Goal: Task Accomplishment & Management: Manage account settings

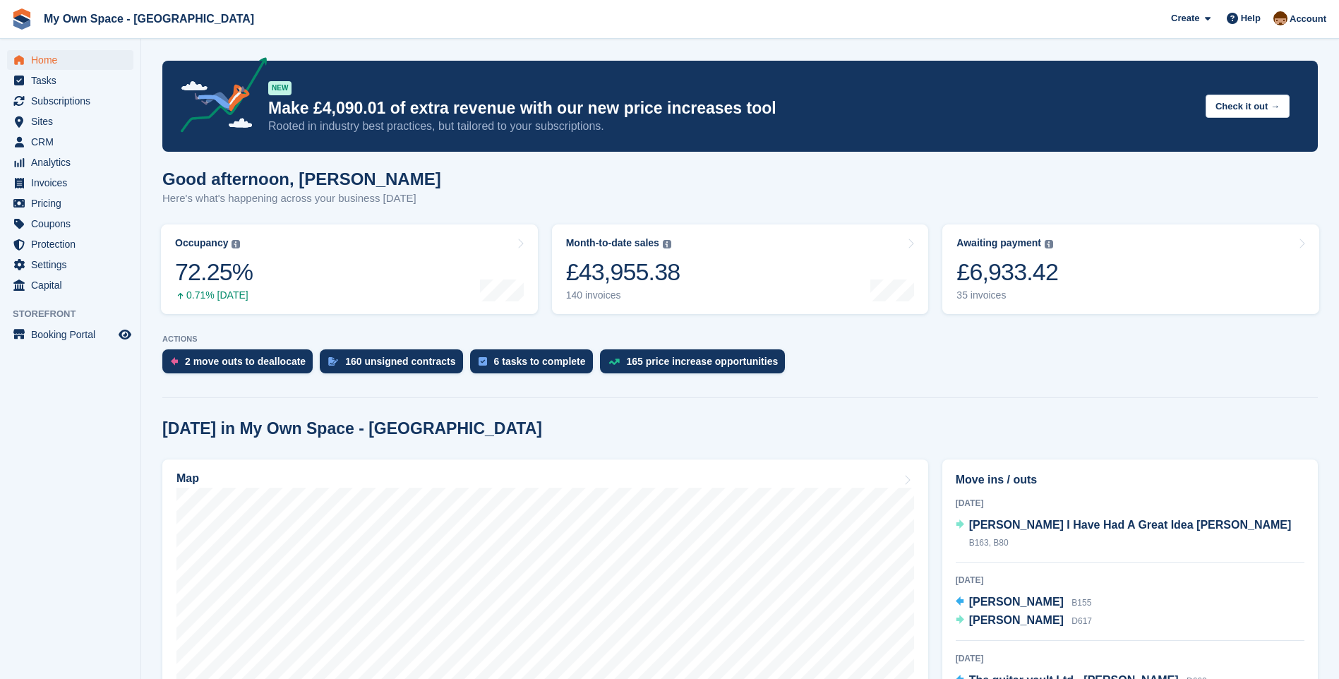
scroll to position [918, 0]
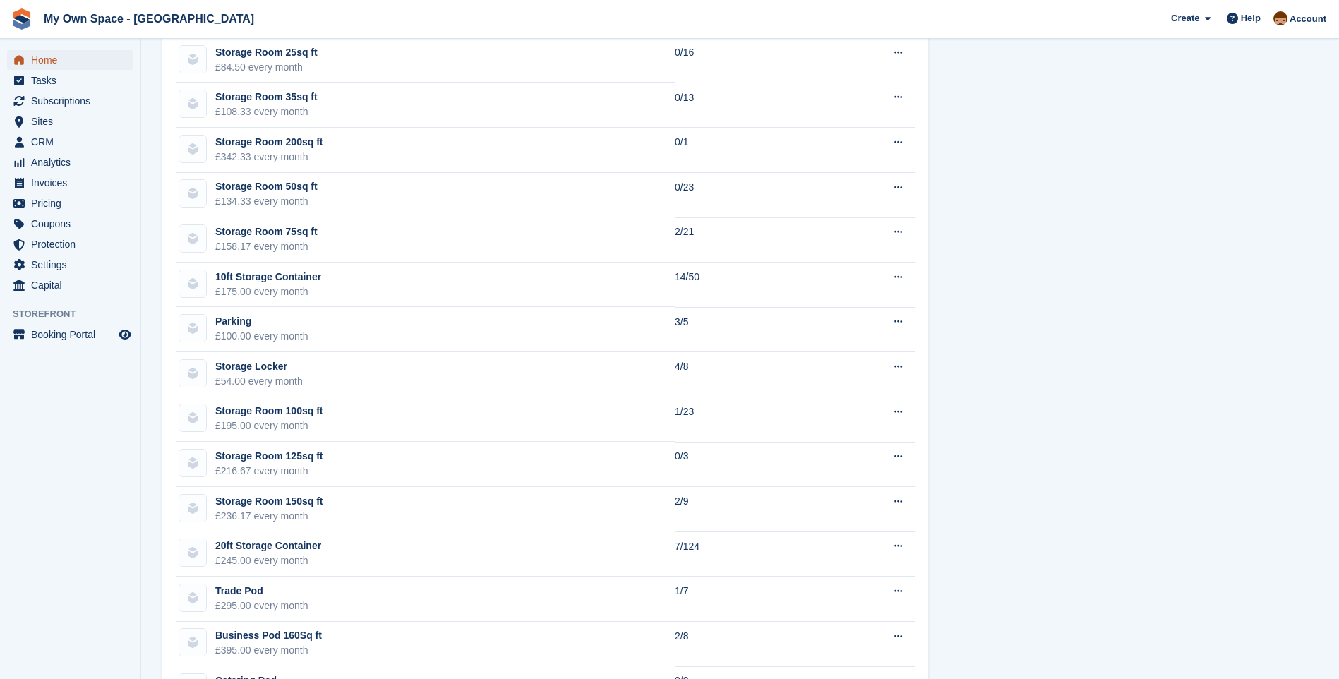
click at [40, 51] on span "Home" at bounding box center [73, 60] width 85 height 20
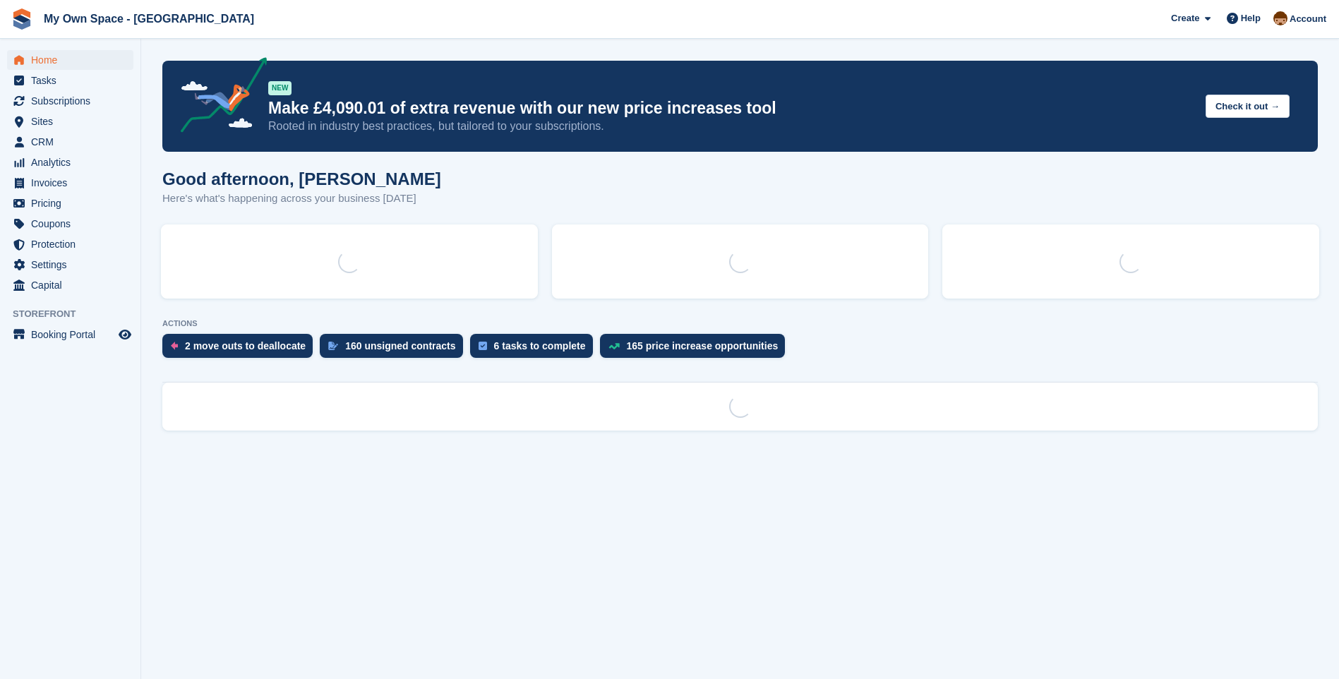
scroll to position [0, 0]
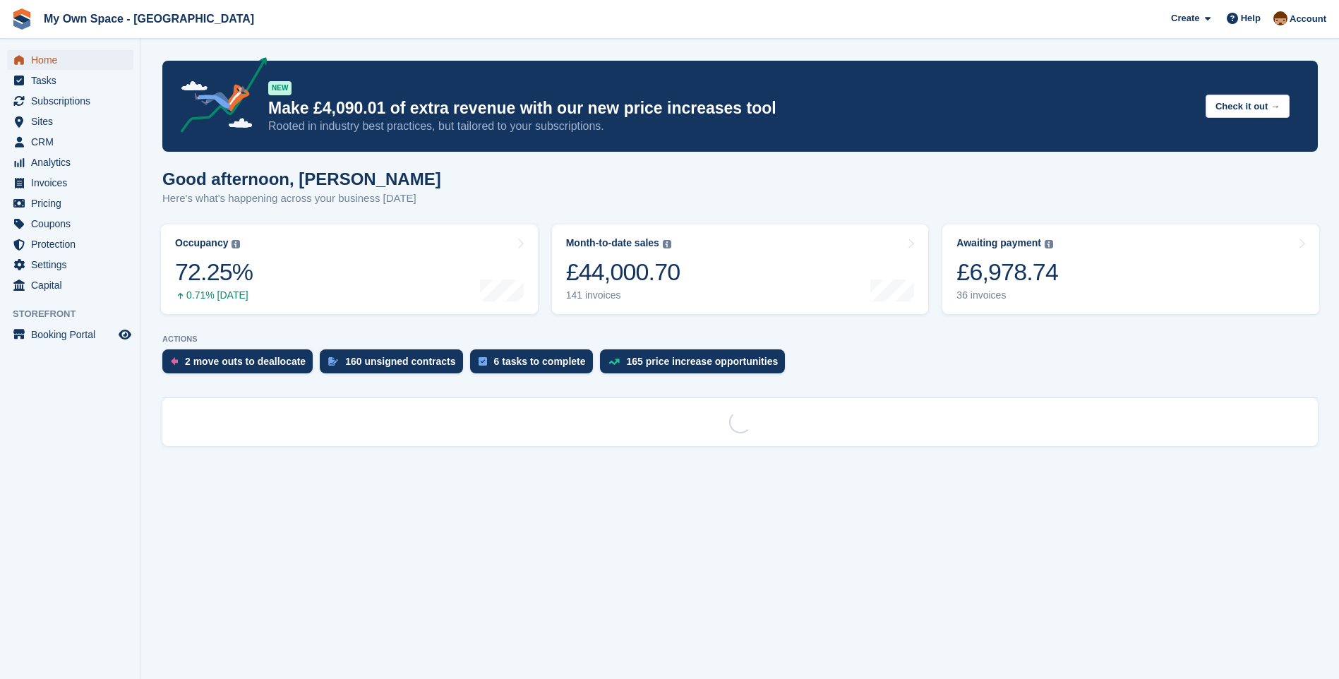
click at [44, 59] on span "Home" at bounding box center [73, 60] width 85 height 20
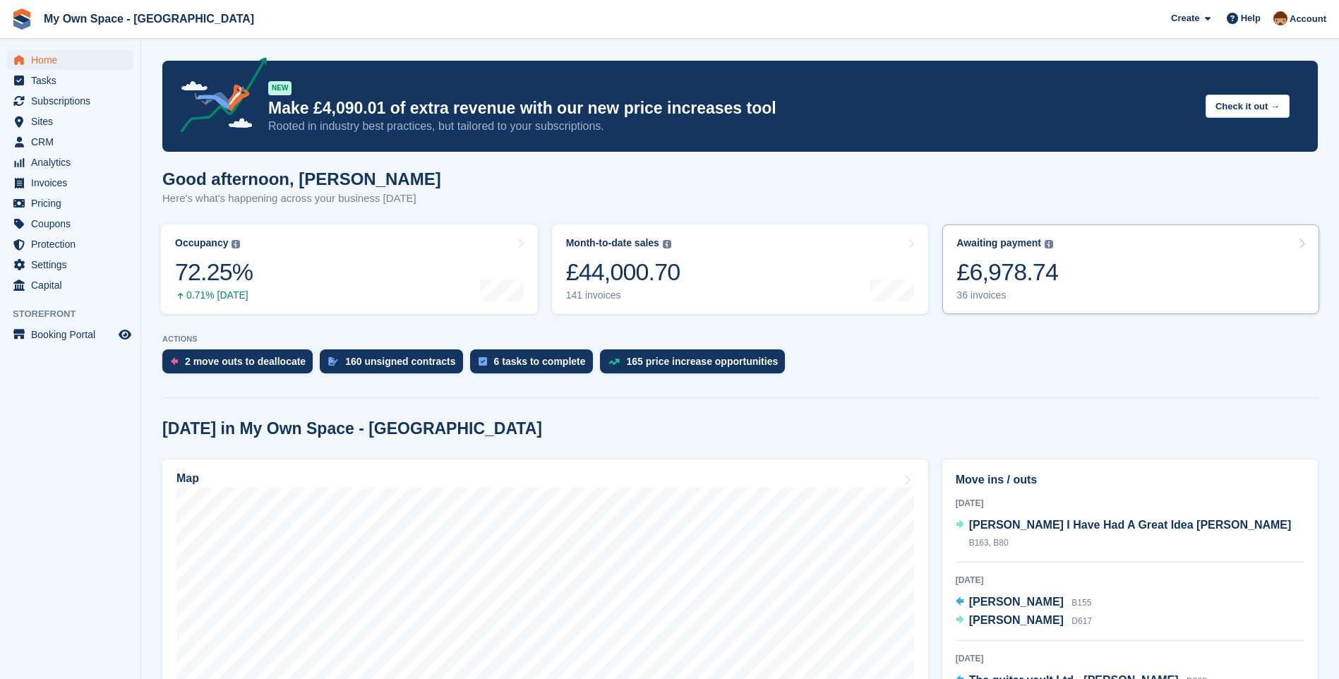
click at [976, 301] on div "36 invoices" at bounding box center [1008, 295] width 102 height 12
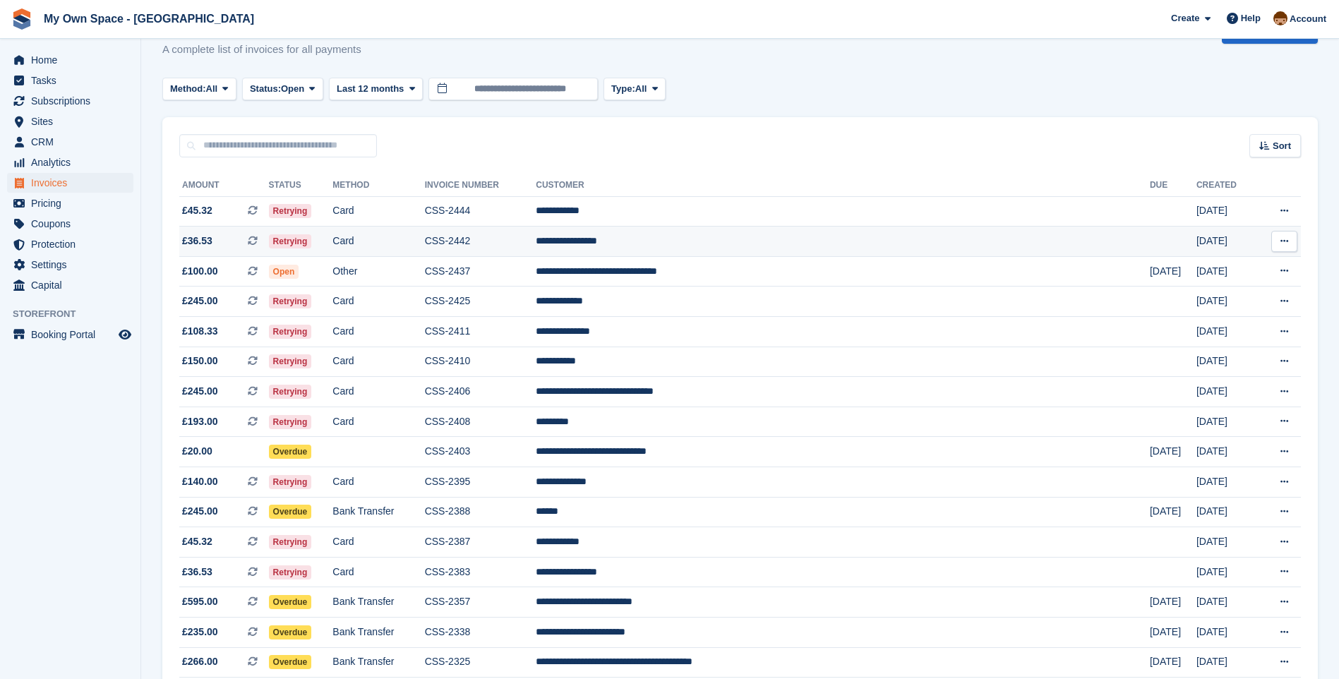
scroll to position [71, 0]
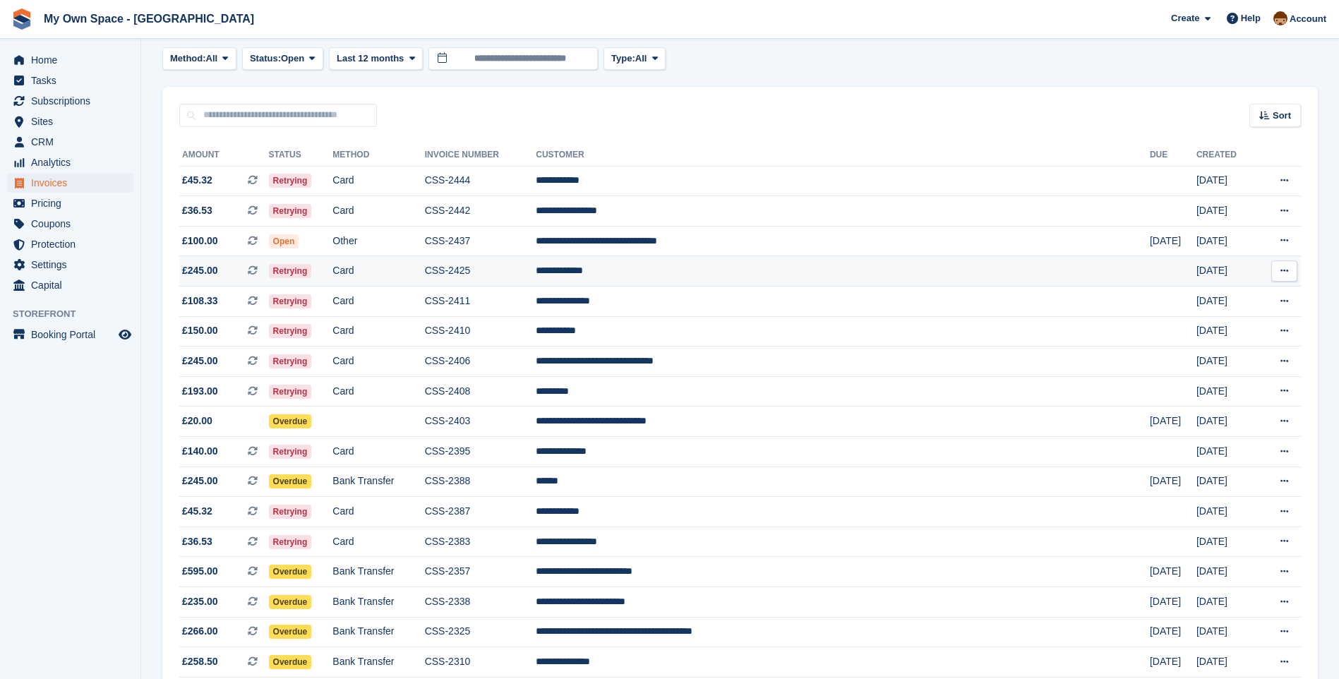
click at [679, 270] on td "**********" at bounding box center [843, 271] width 614 height 30
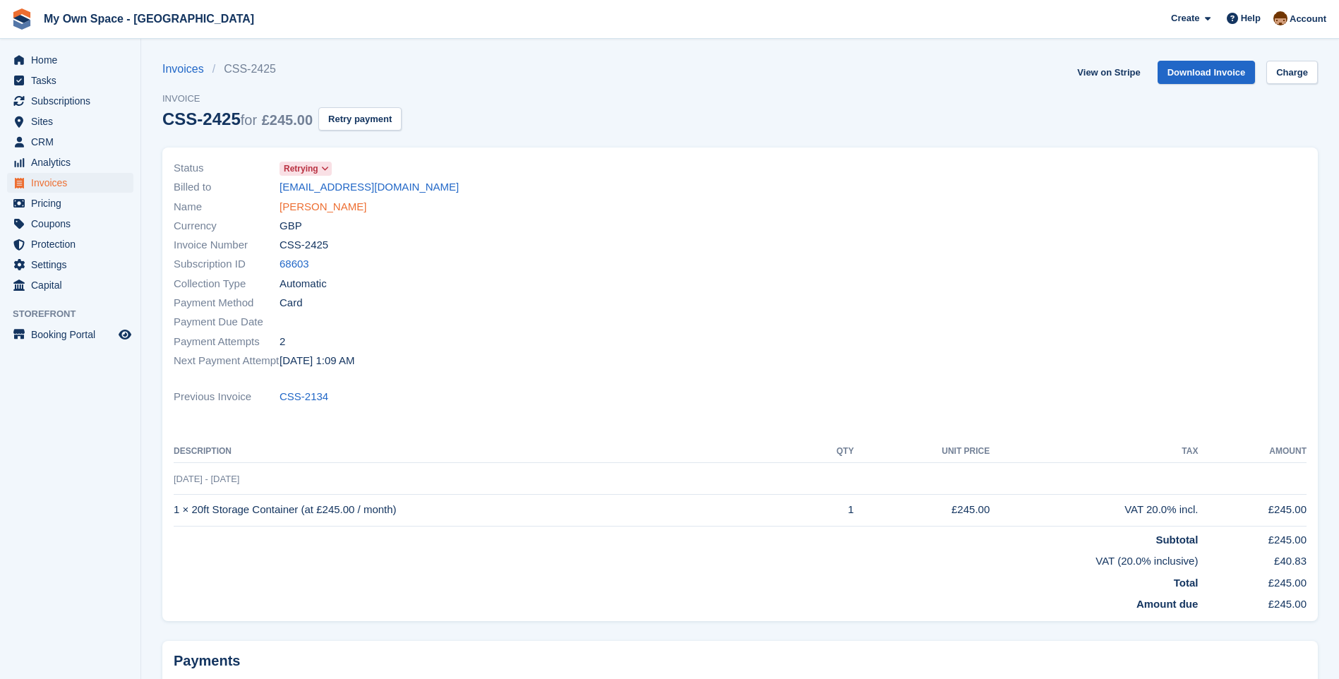
click at [322, 213] on link "Masood Kallis" at bounding box center [323, 207] width 87 height 16
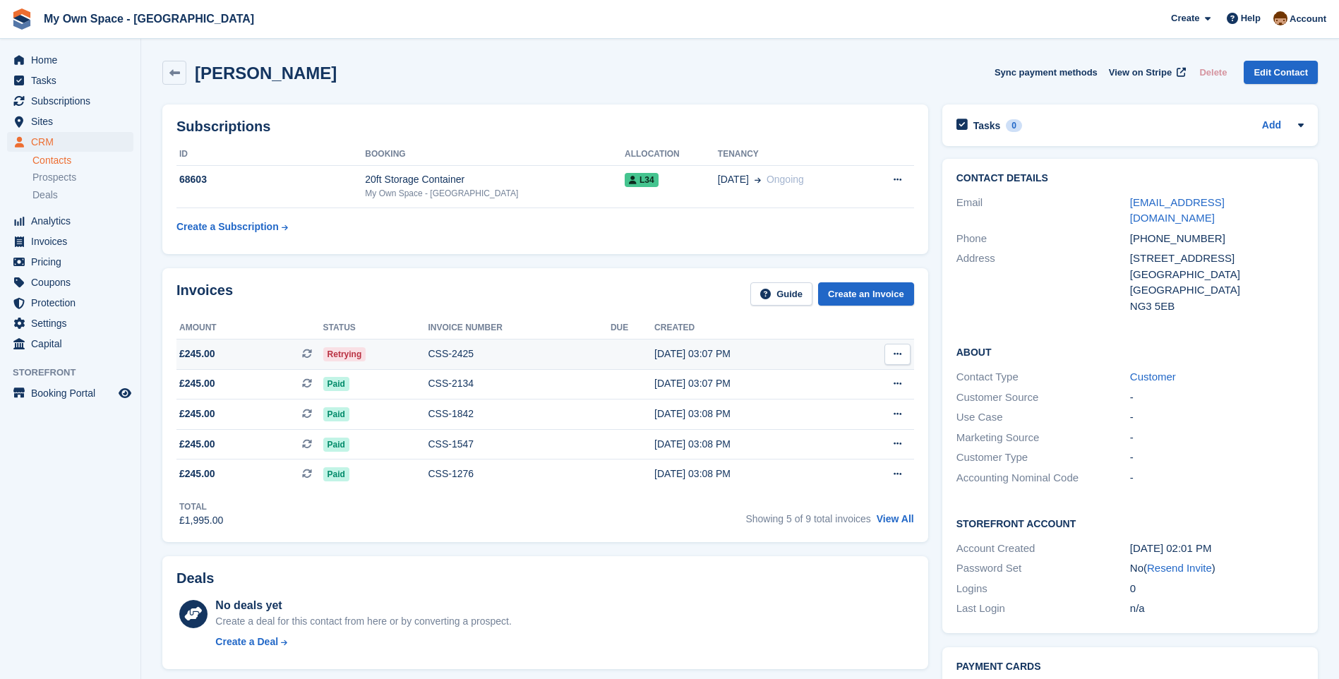
click at [469, 348] on div "CSS-2425" at bounding box center [519, 354] width 182 height 15
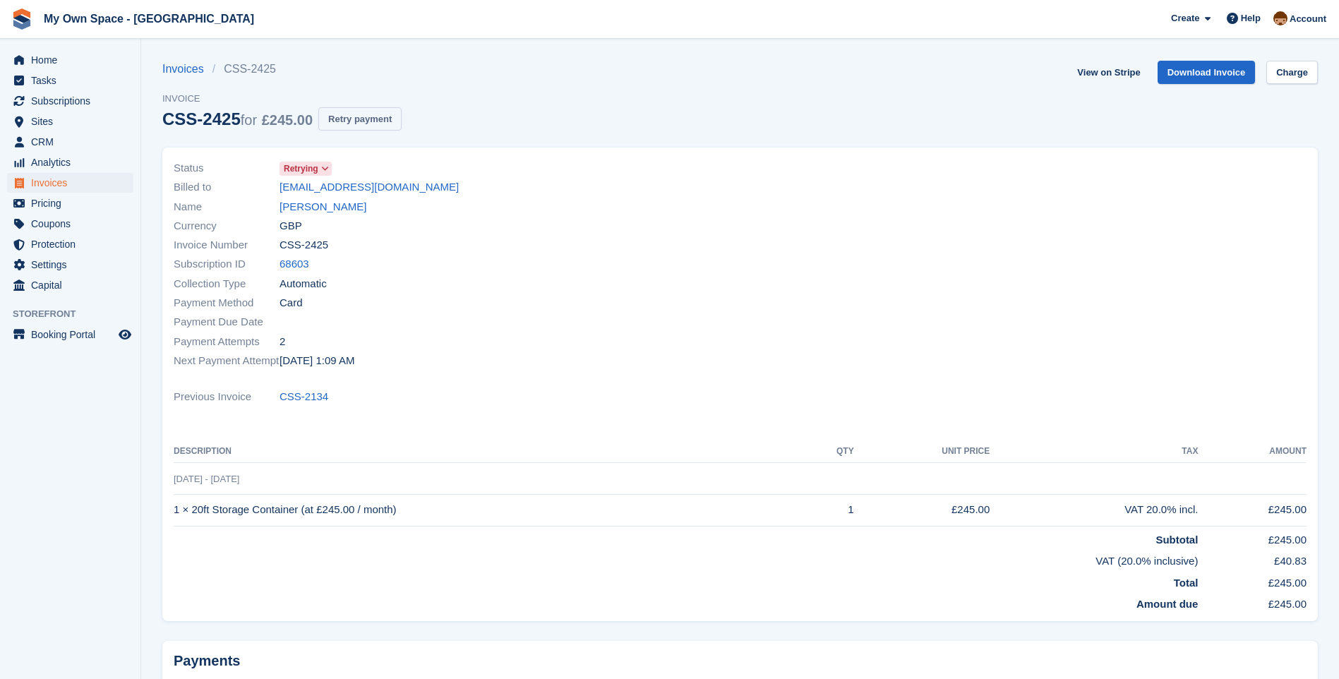
click at [375, 123] on button "Retry payment" at bounding box center [359, 118] width 83 height 23
click at [313, 203] on link "Masood Kallis" at bounding box center [323, 207] width 87 height 16
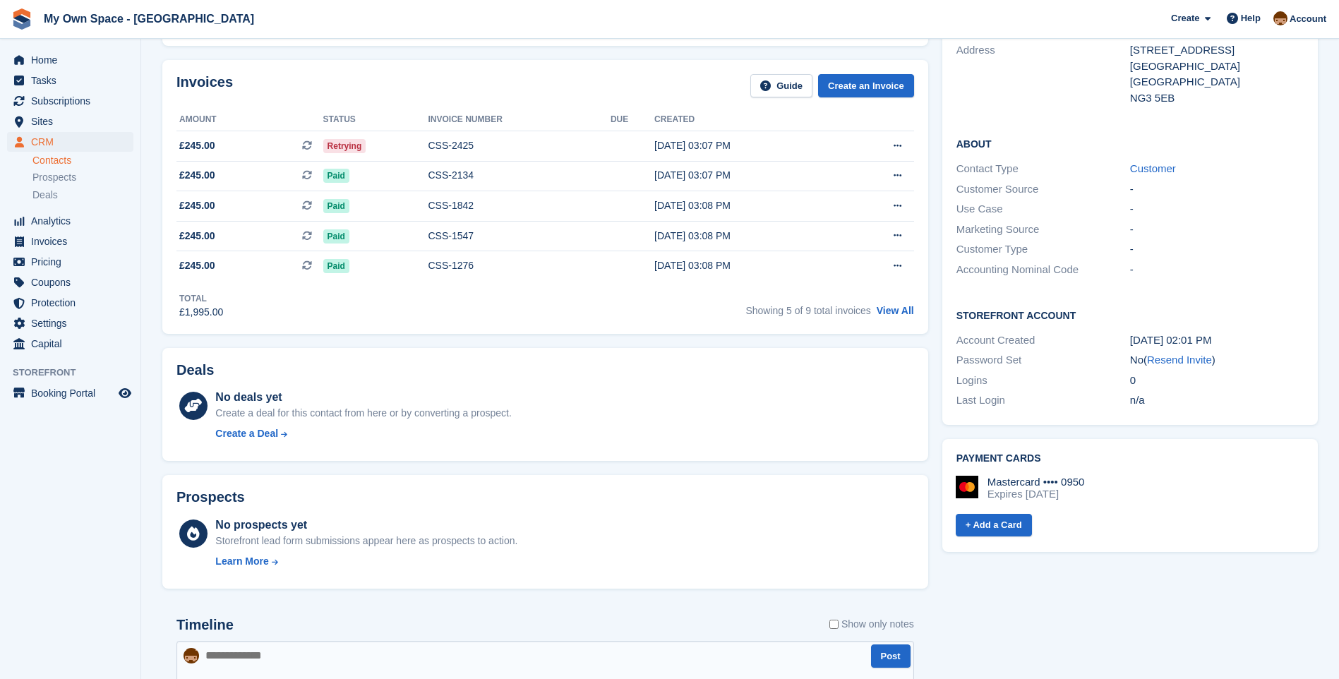
scroll to position [212, 0]
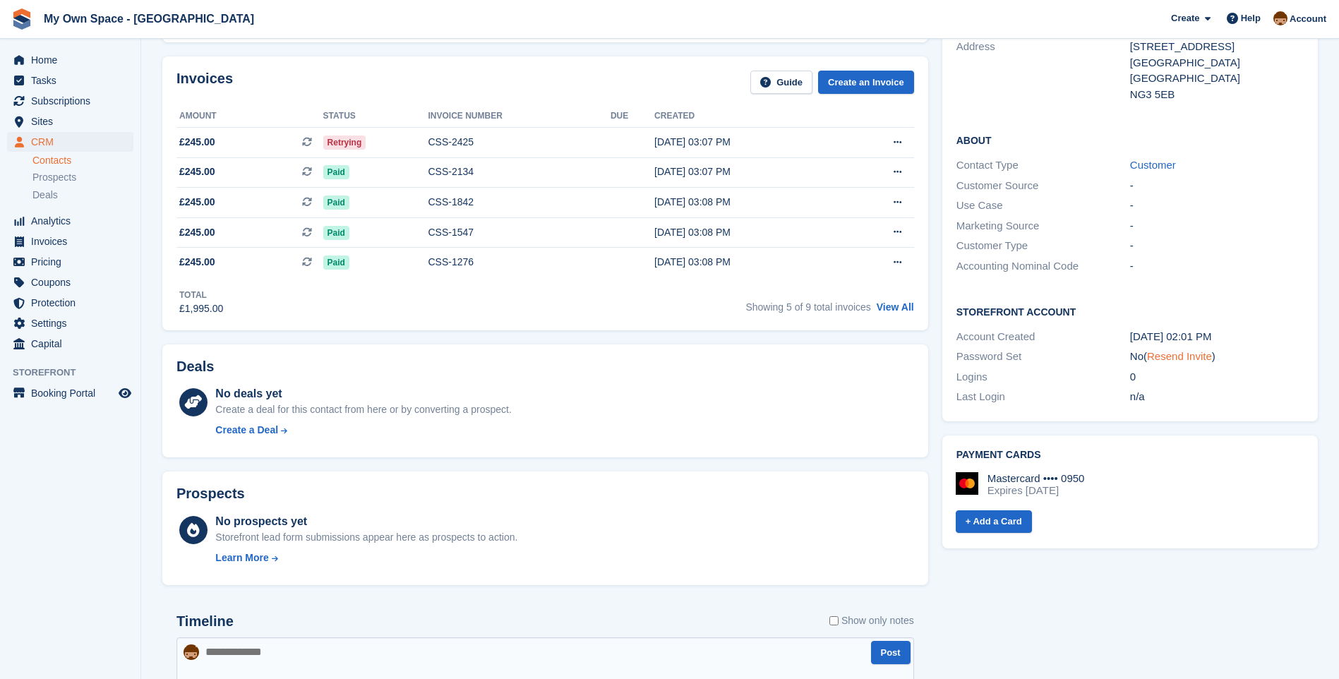
click at [1173, 350] on link "Resend Invite" at bounding box center [1179, 356] width 65 height 12
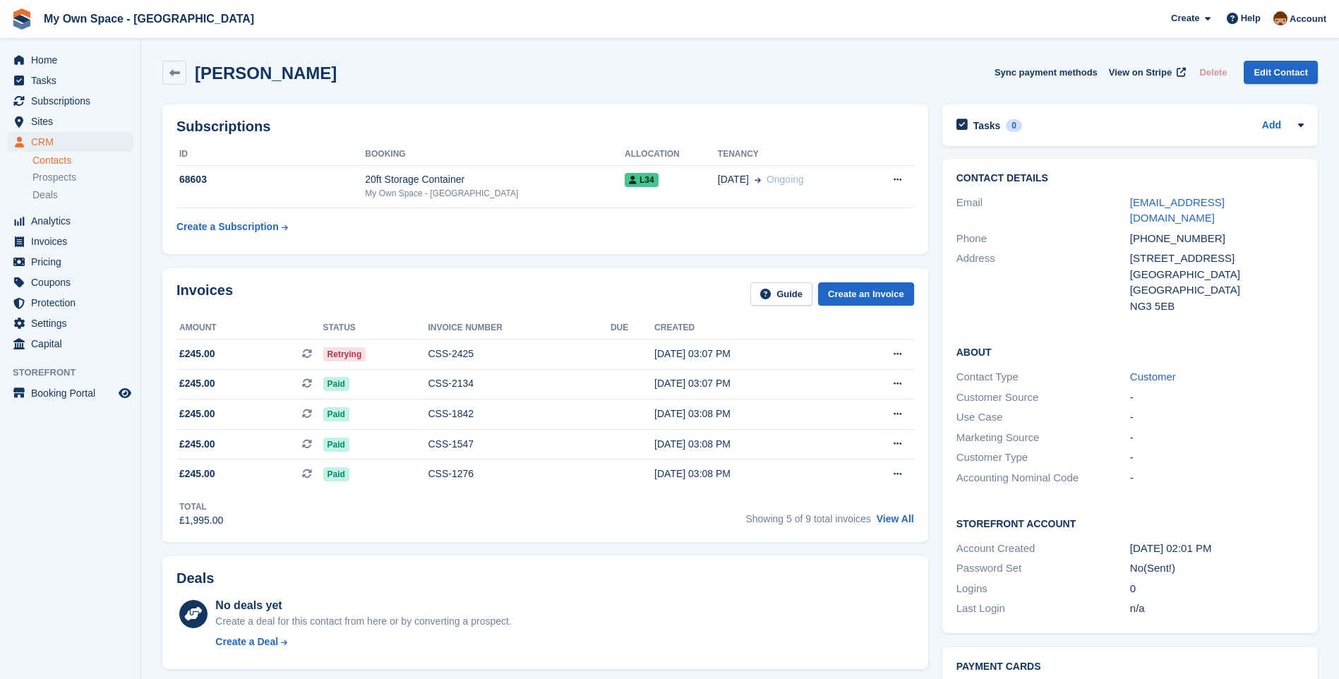
scroll to position [141, 0]
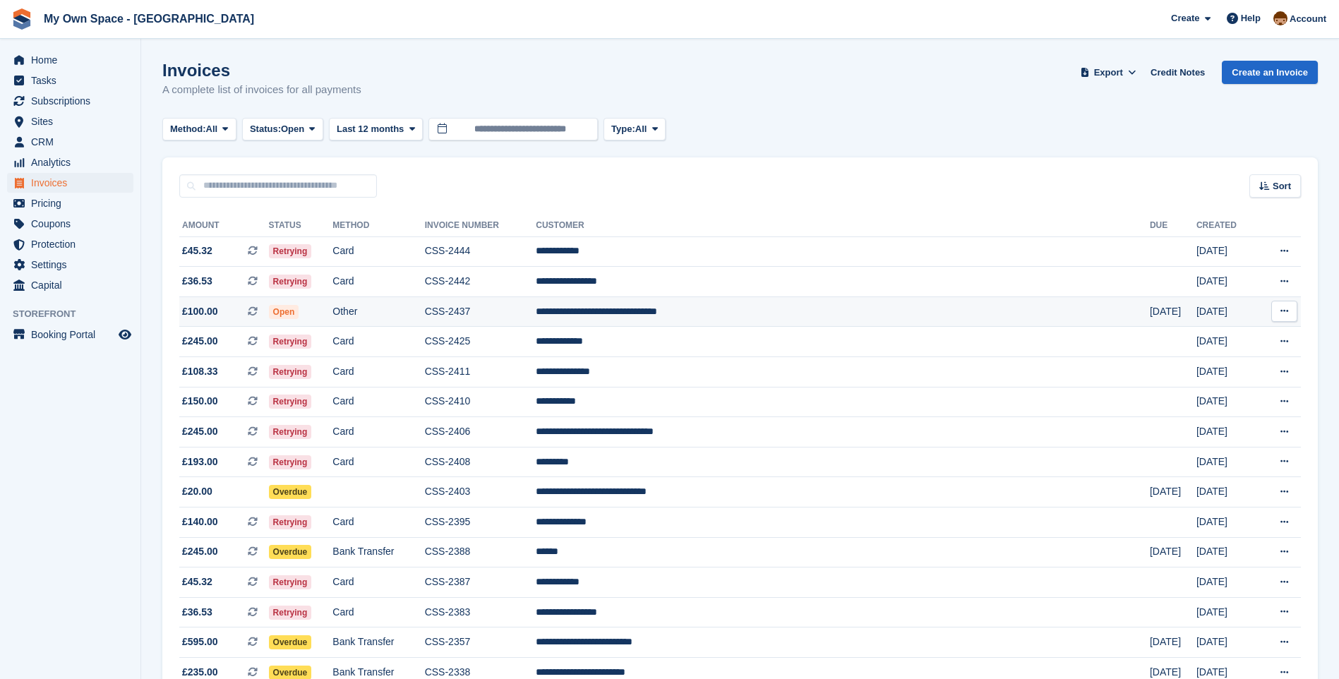
scroll to position [71, 0]
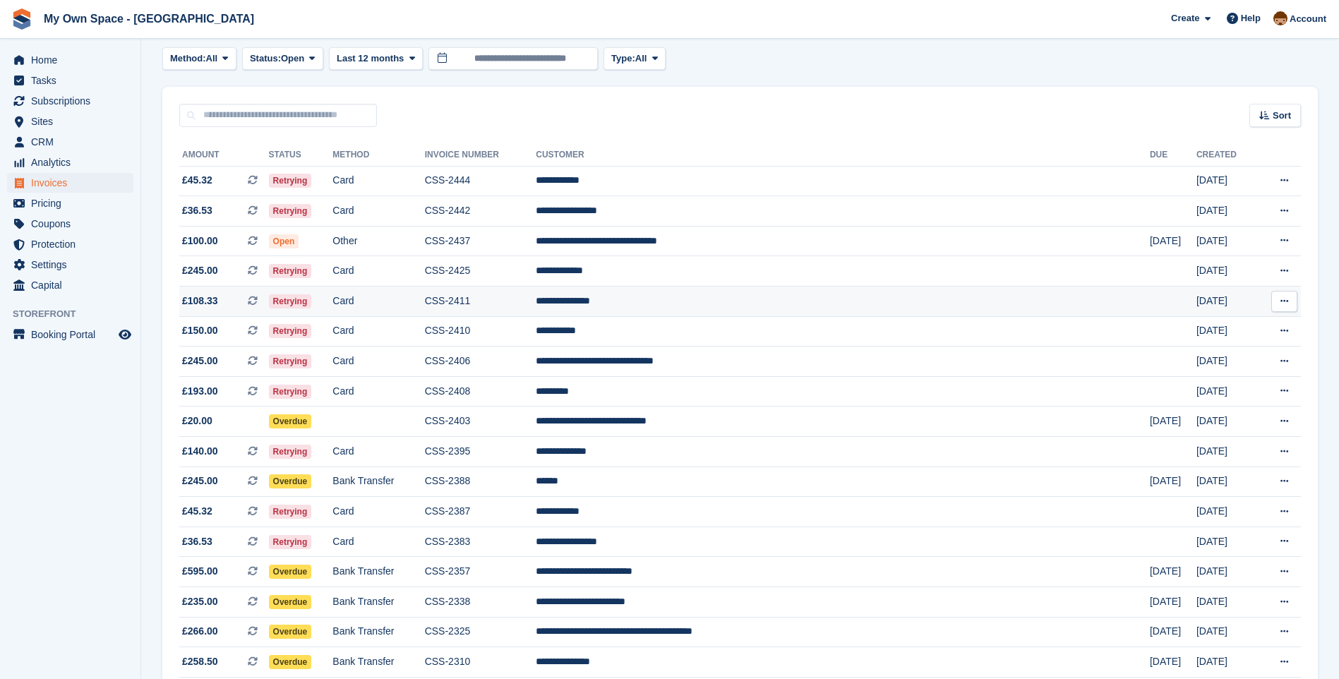
click at [678, 313] on td "**********" at bounding box center [843, 302] width 614 height 30
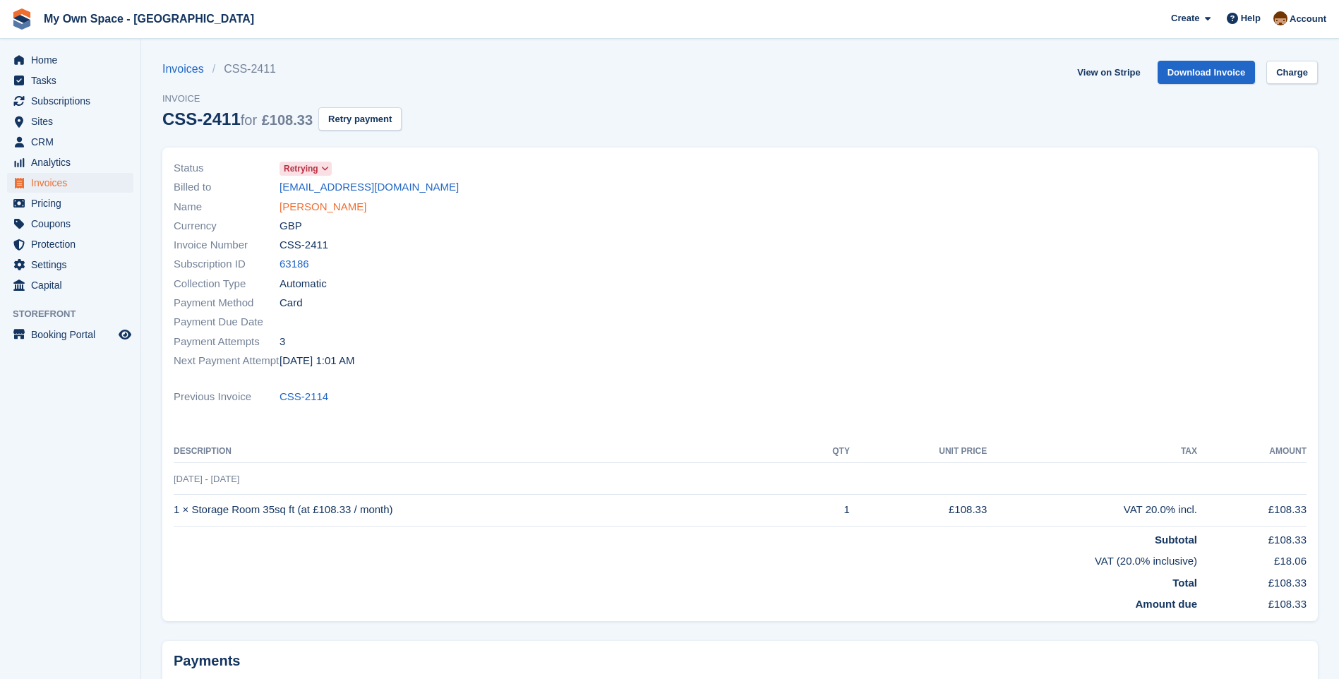
click at [321, 203] on link "[PERSON_NAME]" at bounding box center [323, 207] width 87 height 16
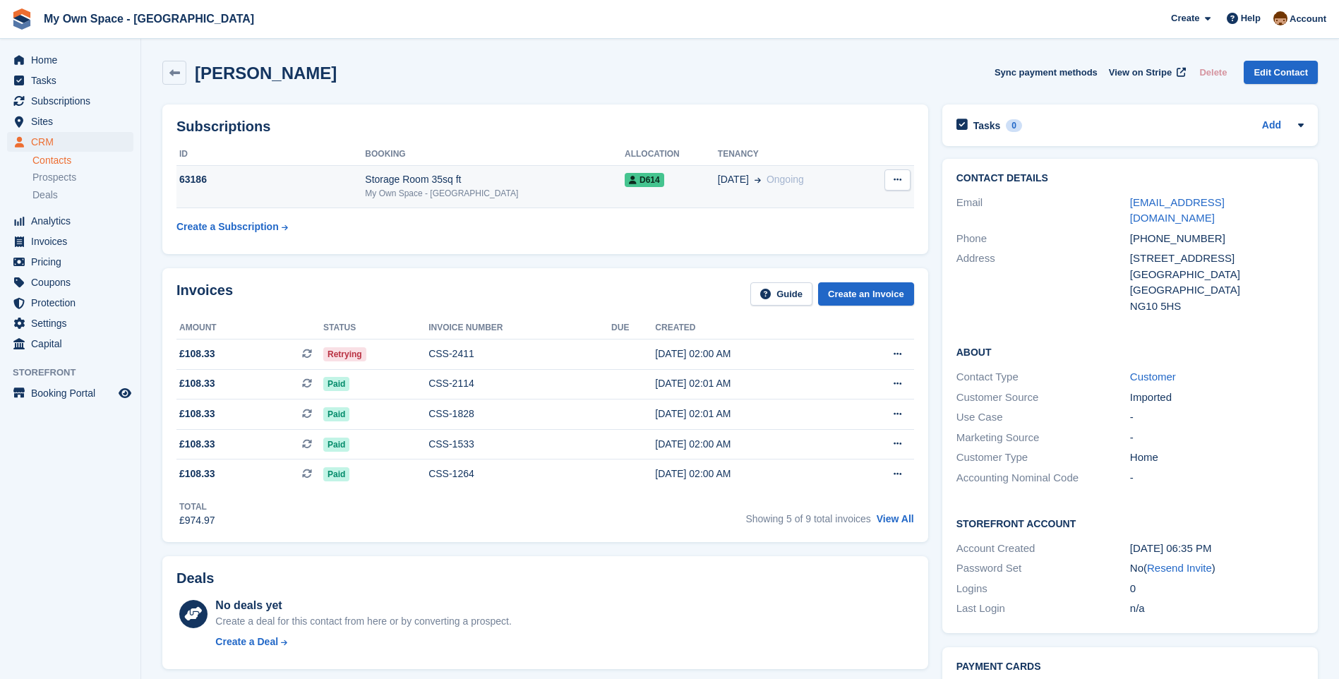
click at [365, 186] on div "63186" at bounding box center [270, 179] width 188 height 15
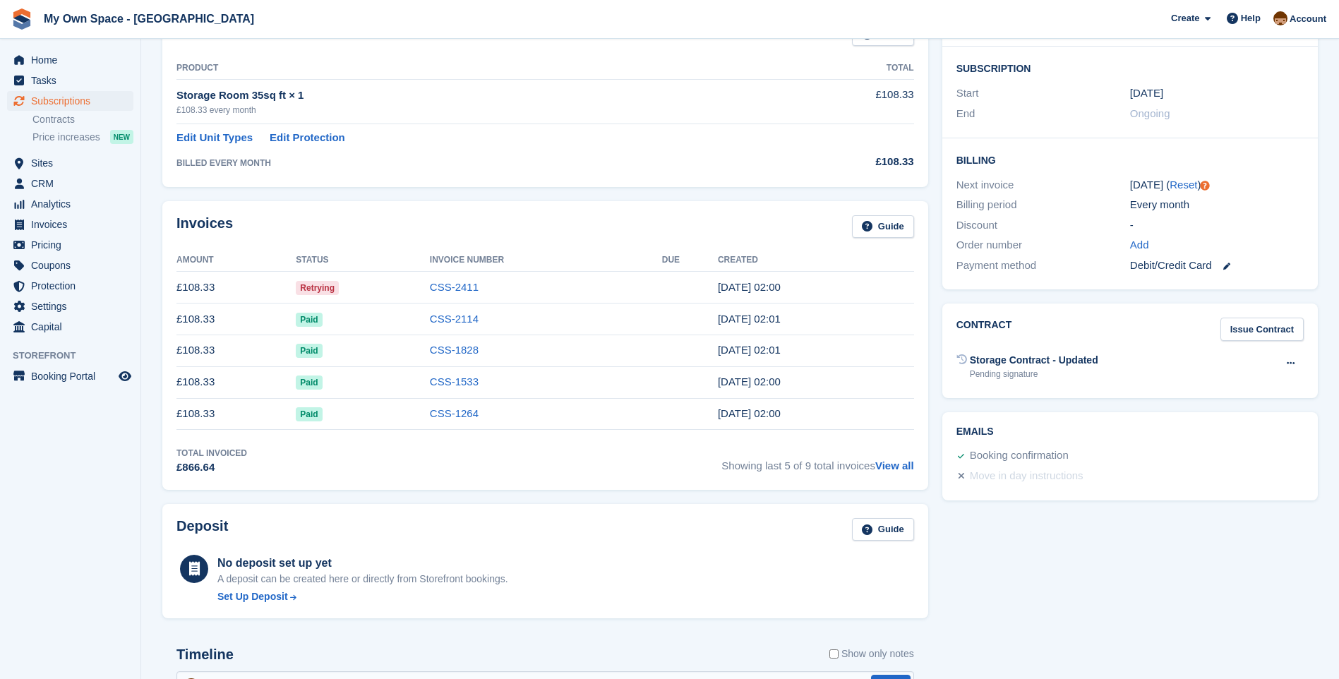
scroll to position [212, 0]
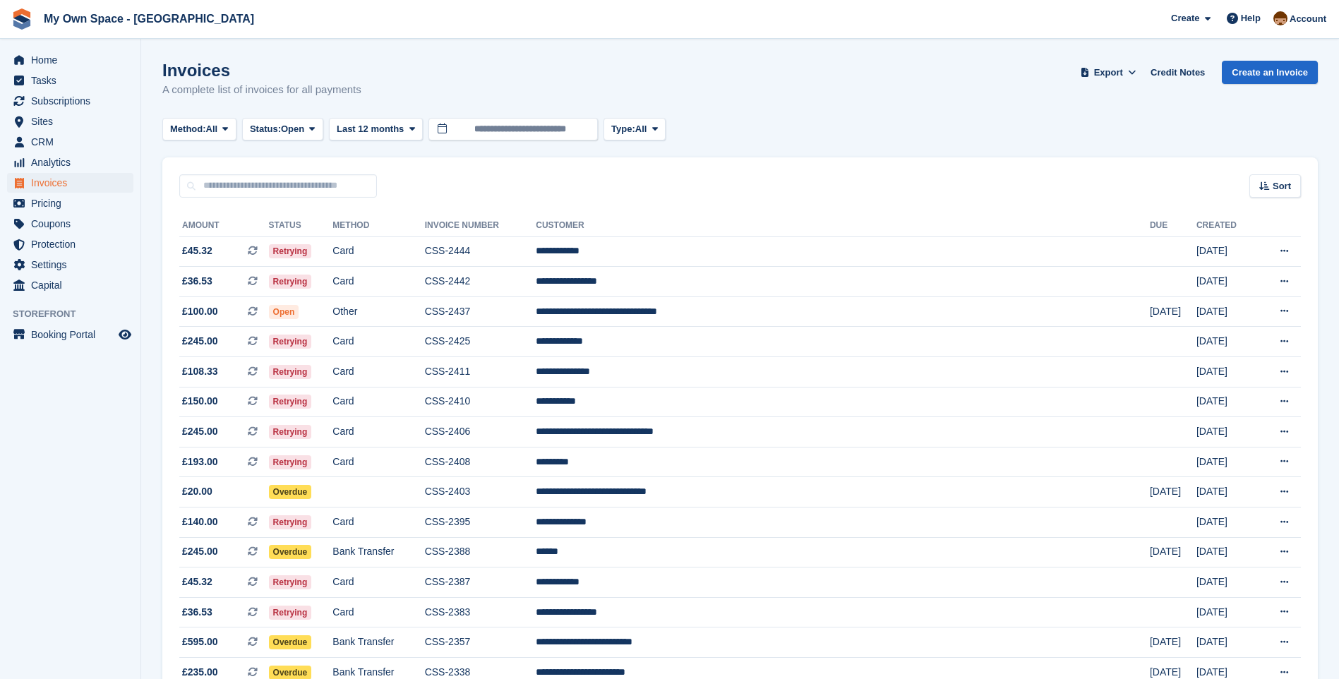
scroll to position [71, 0]
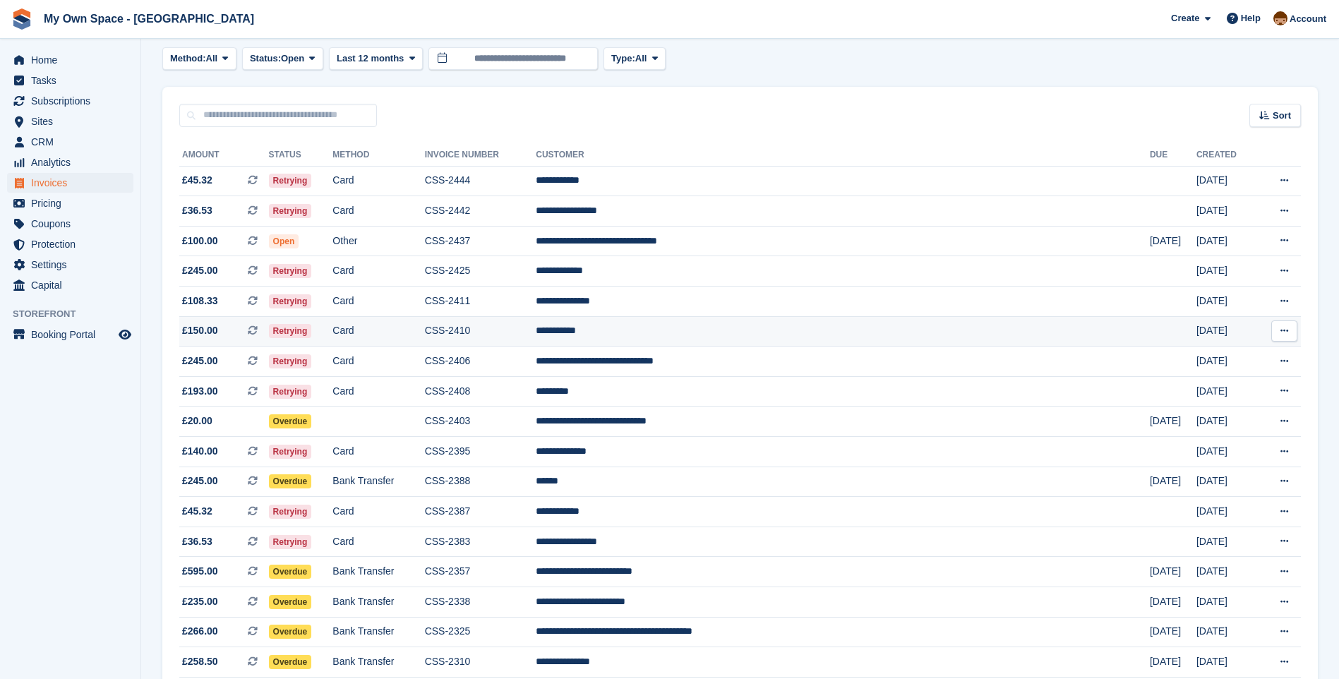
click at [530, 338] on td "CSS-2410" at bounding box center [481, 331] width 112 height 30
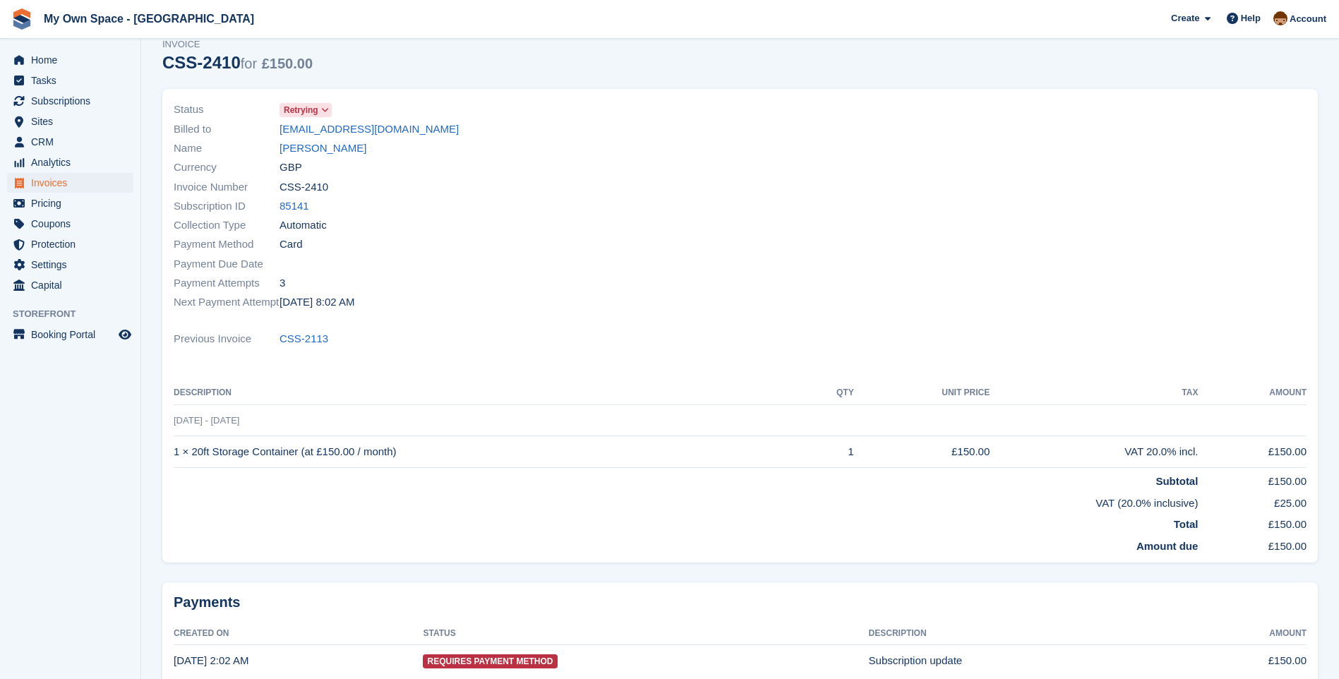
scroll to position [135, 0]
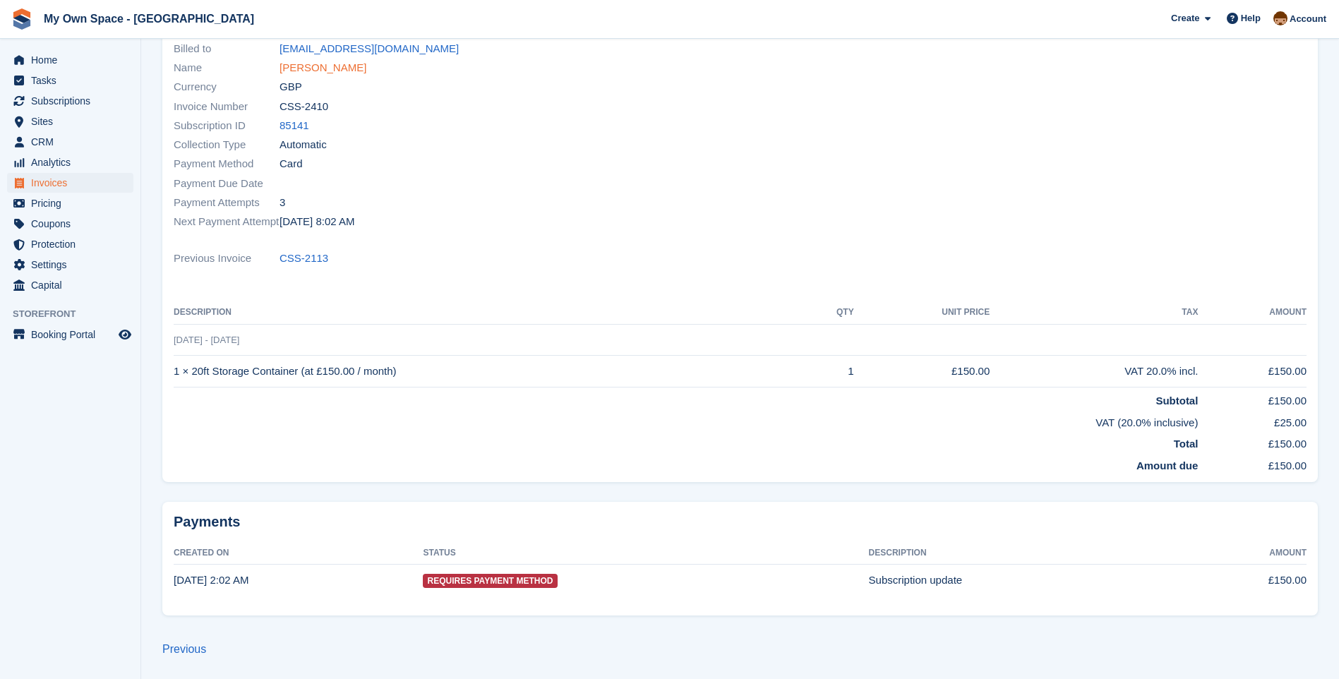
click at [307, 72] on link "Vicky Fones" at bounding box center [323, 68] width 87 height 16
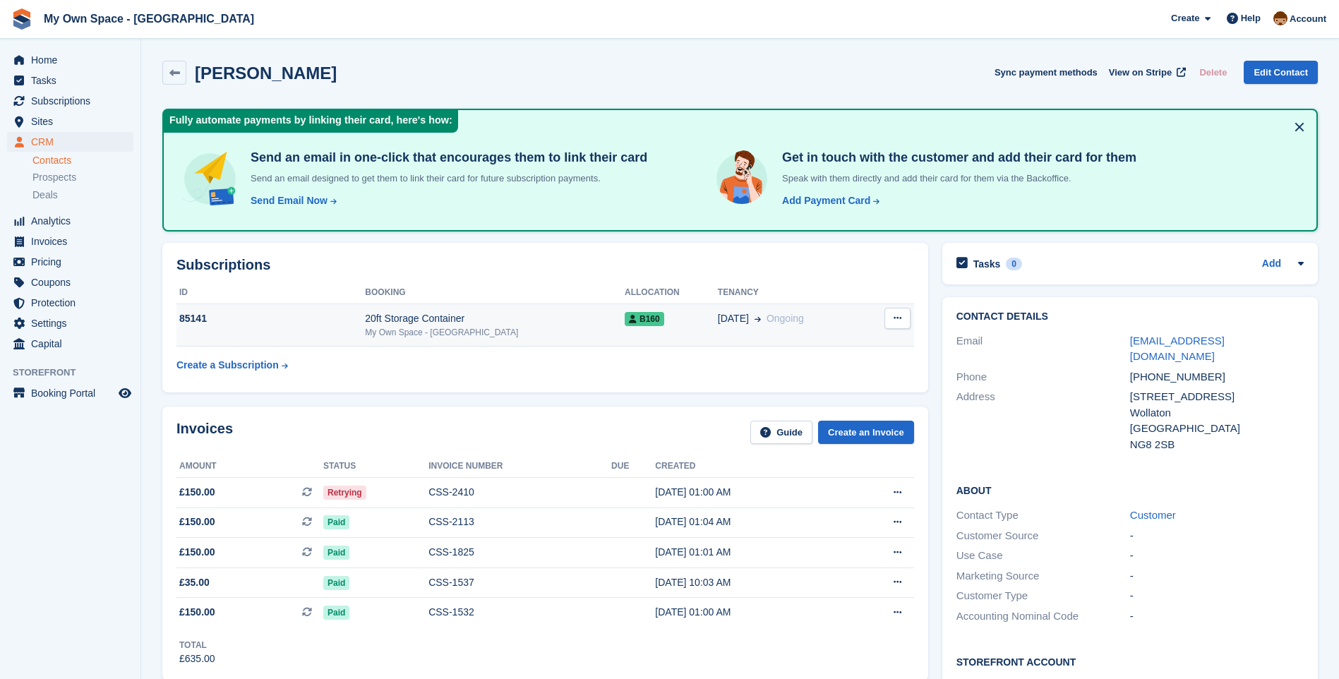
click at [395, 326] on div "My Own Space - [GEOGRAPHIC_DATA]" at bounding box center [495, 332] width 260 height 13
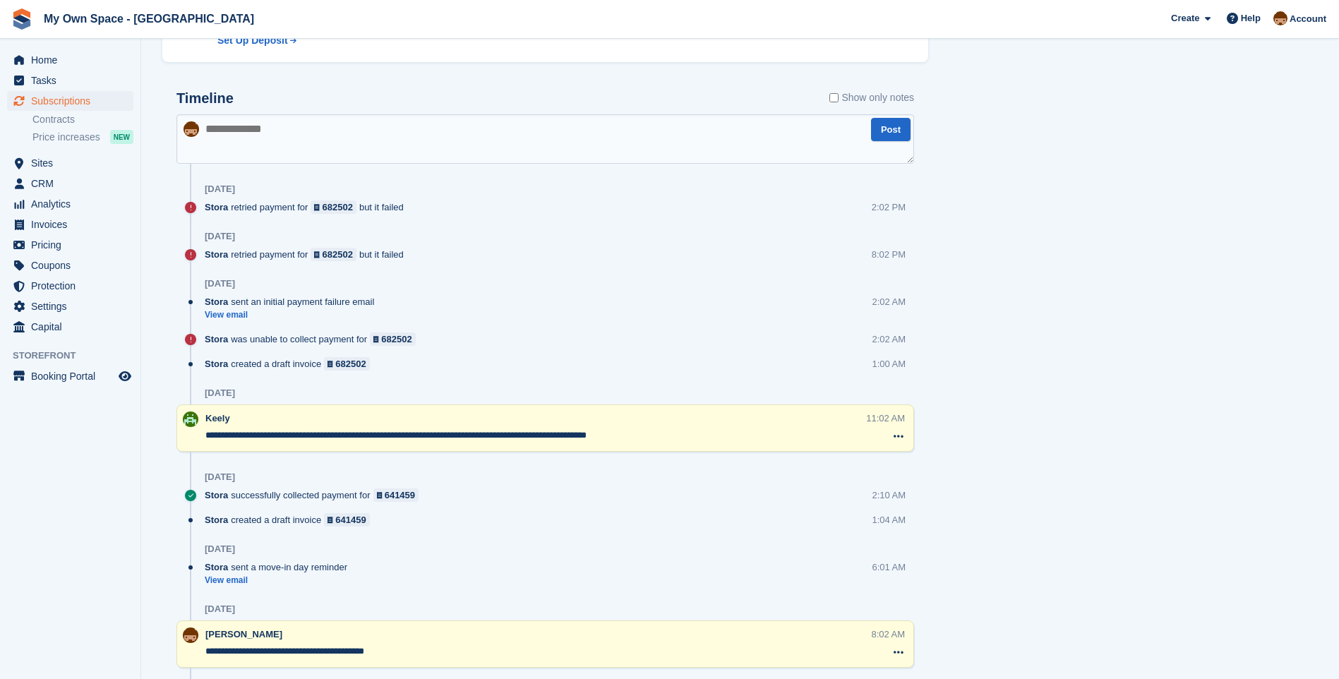
scroll to position [777, 0]
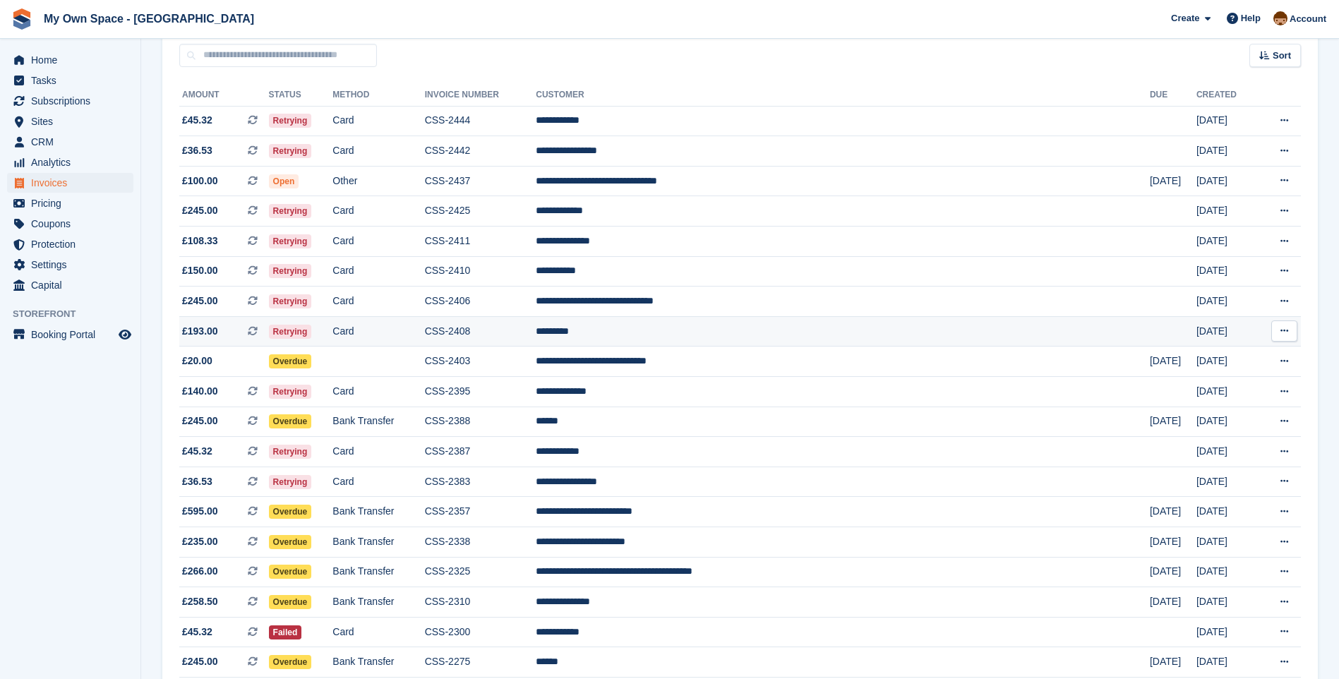
scroll to position [212, 0]
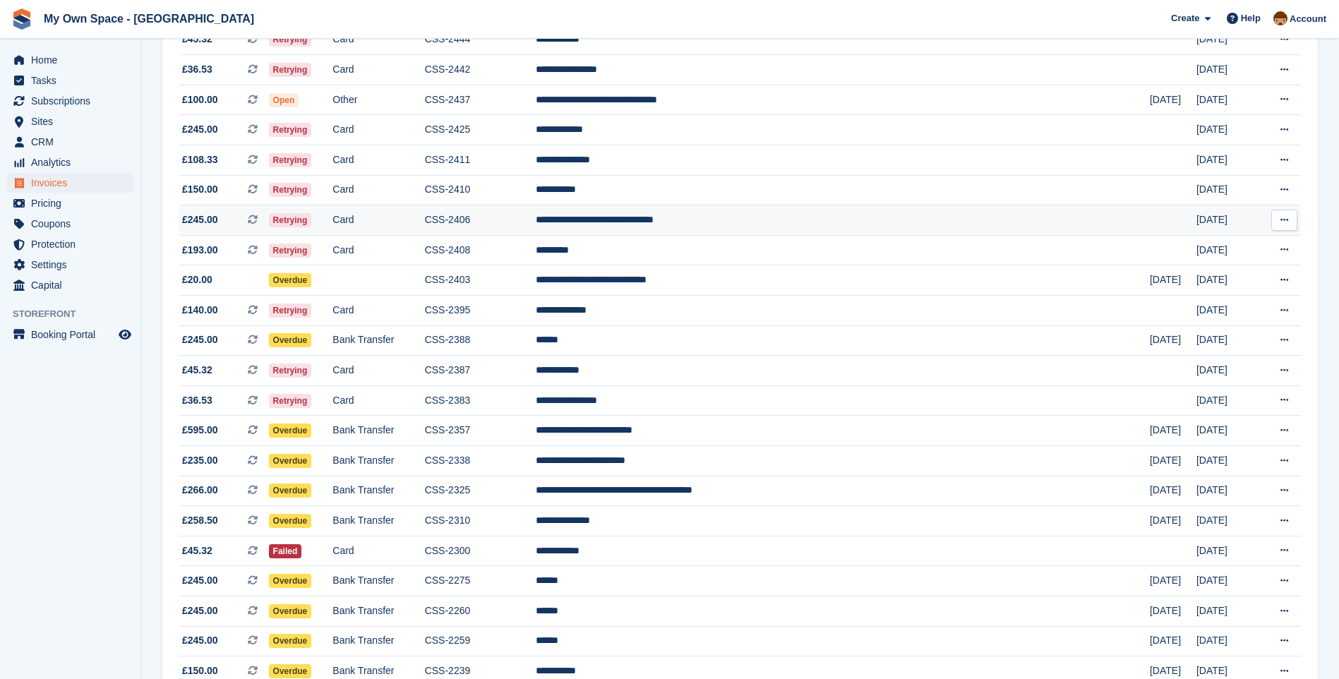
click at [732, 215] on td "**********" at bounding box center [843, 220] width 614 height 30
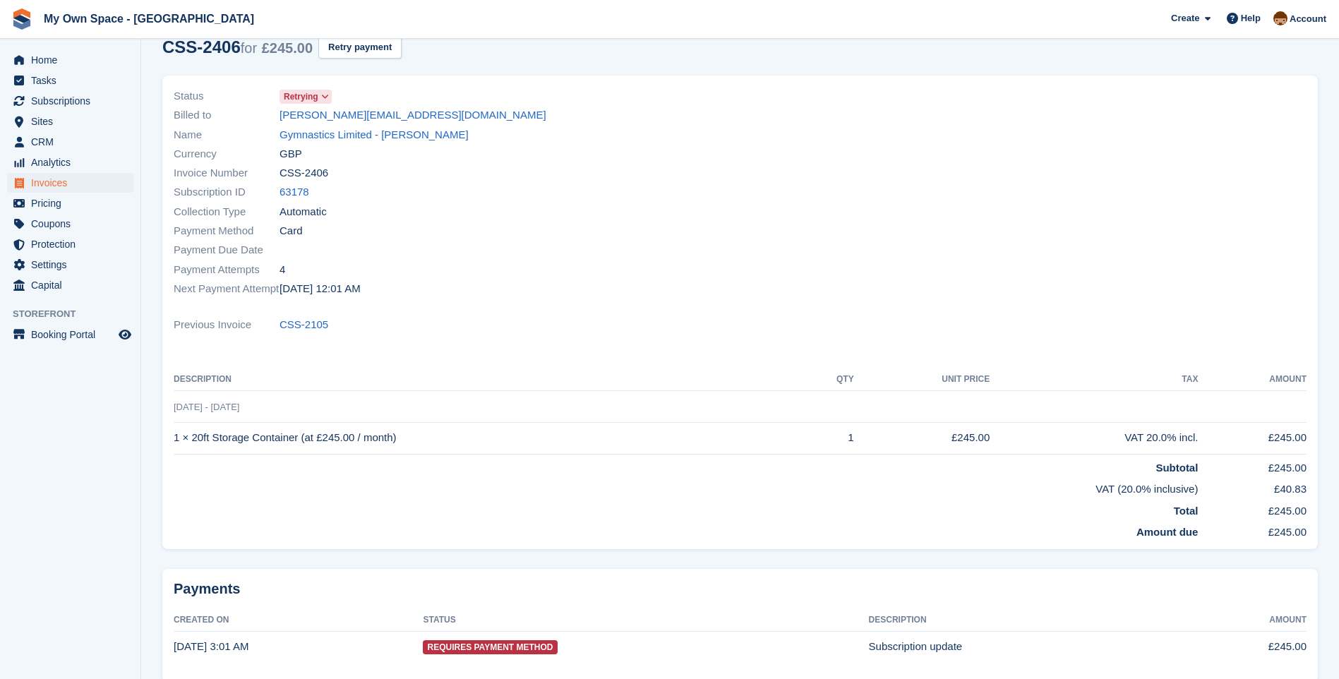
scroll to position [139, 0]
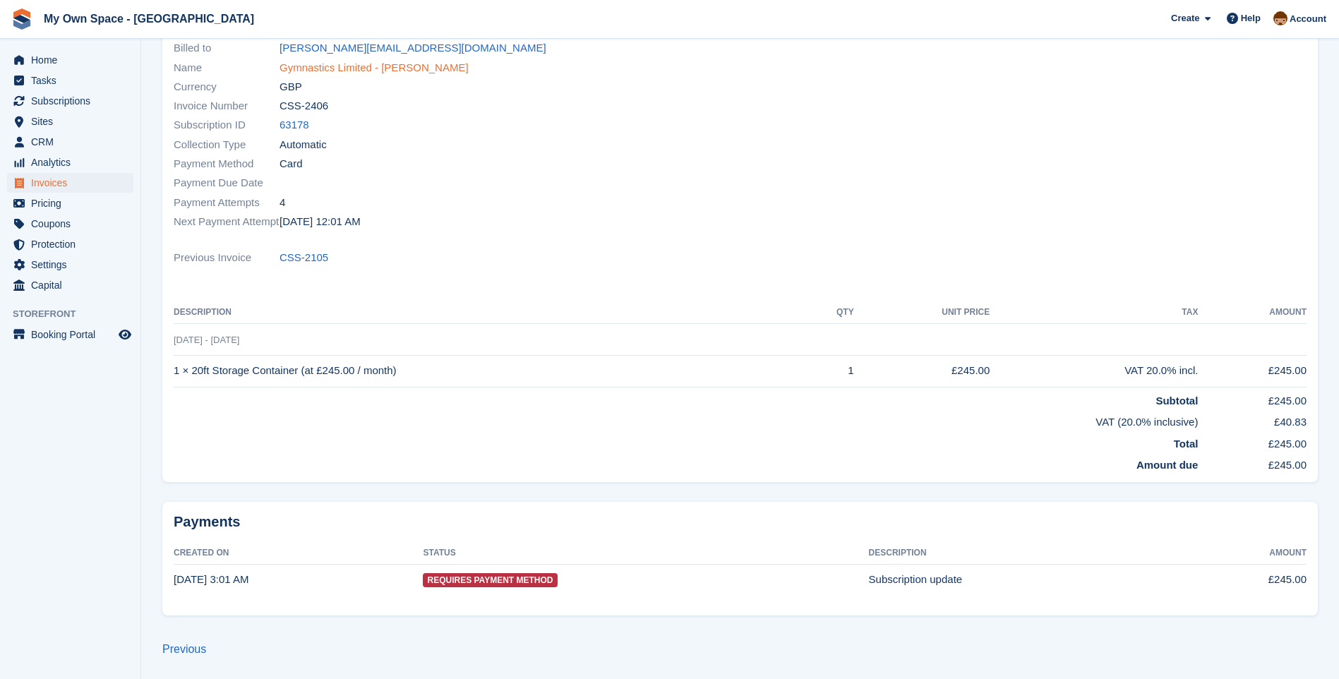
click at [369, 64] on link "Gymnastics Limited - [PERSON_NAME]" at bounding box center [374, 68] width 189 height 16
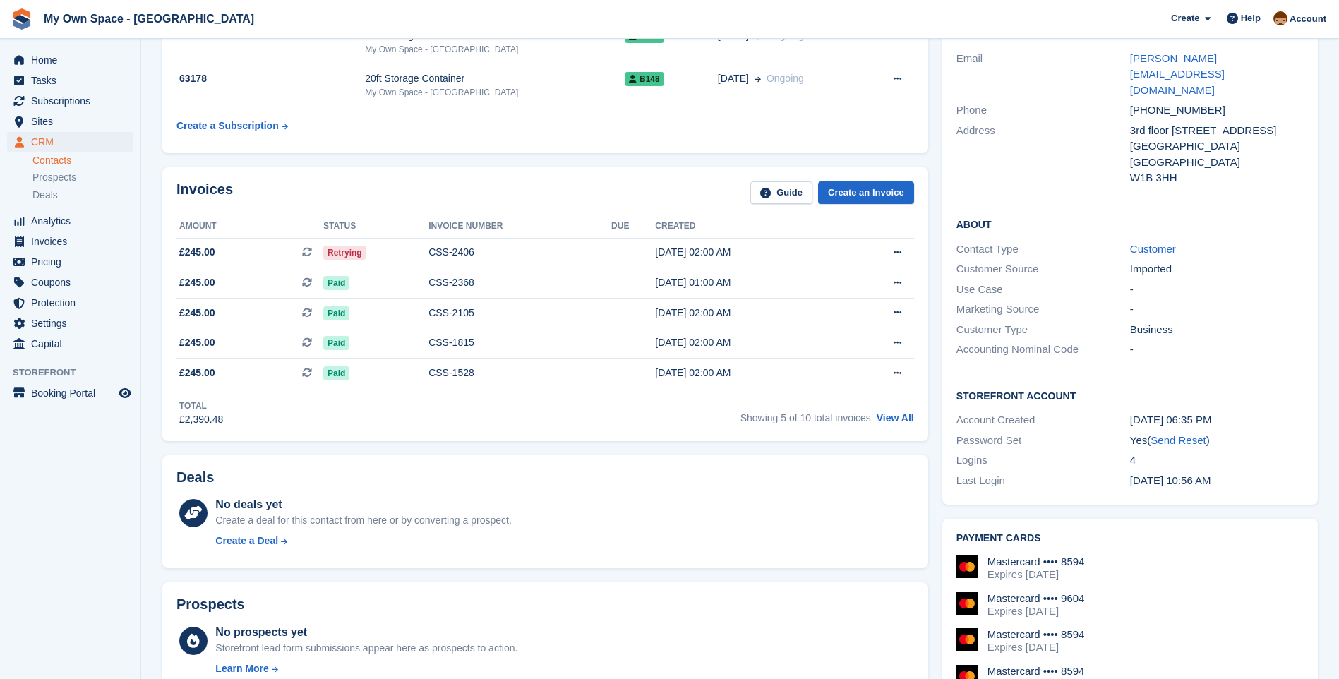
scroll to position [141, 0]
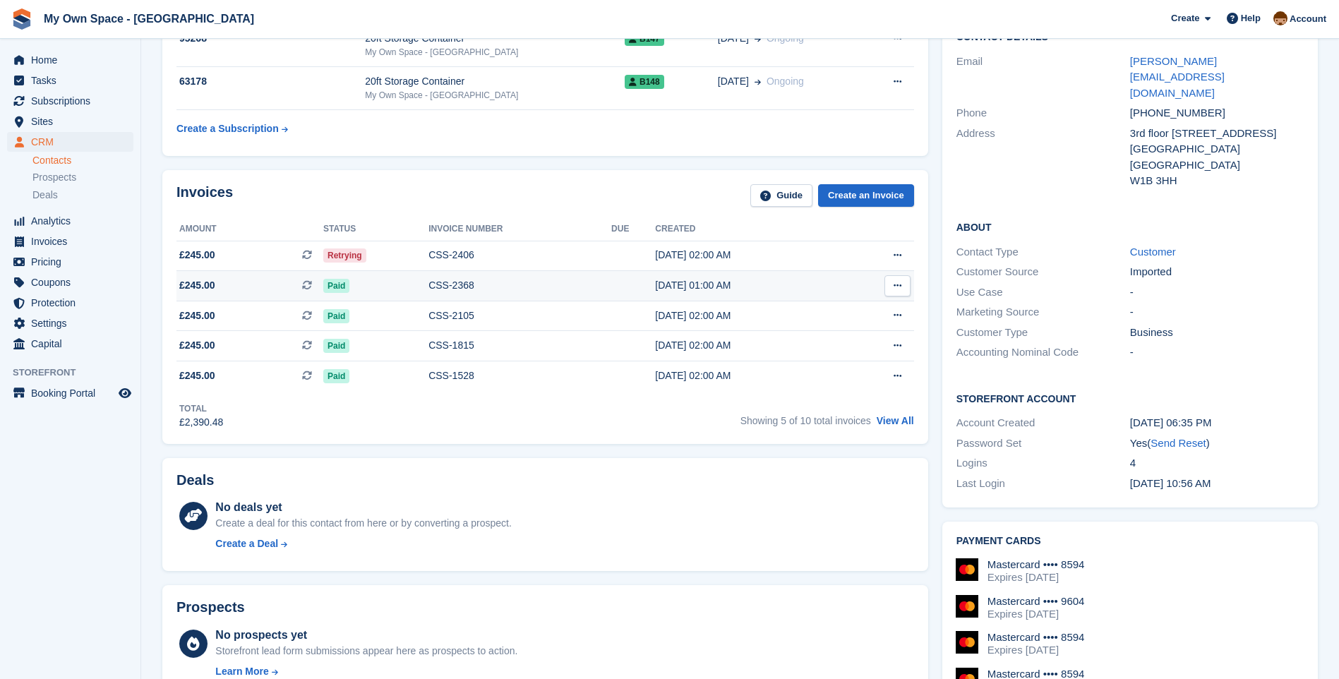
click at [340, 282] on span "Paid" at bounding box center [336, 286] width 26 height 14
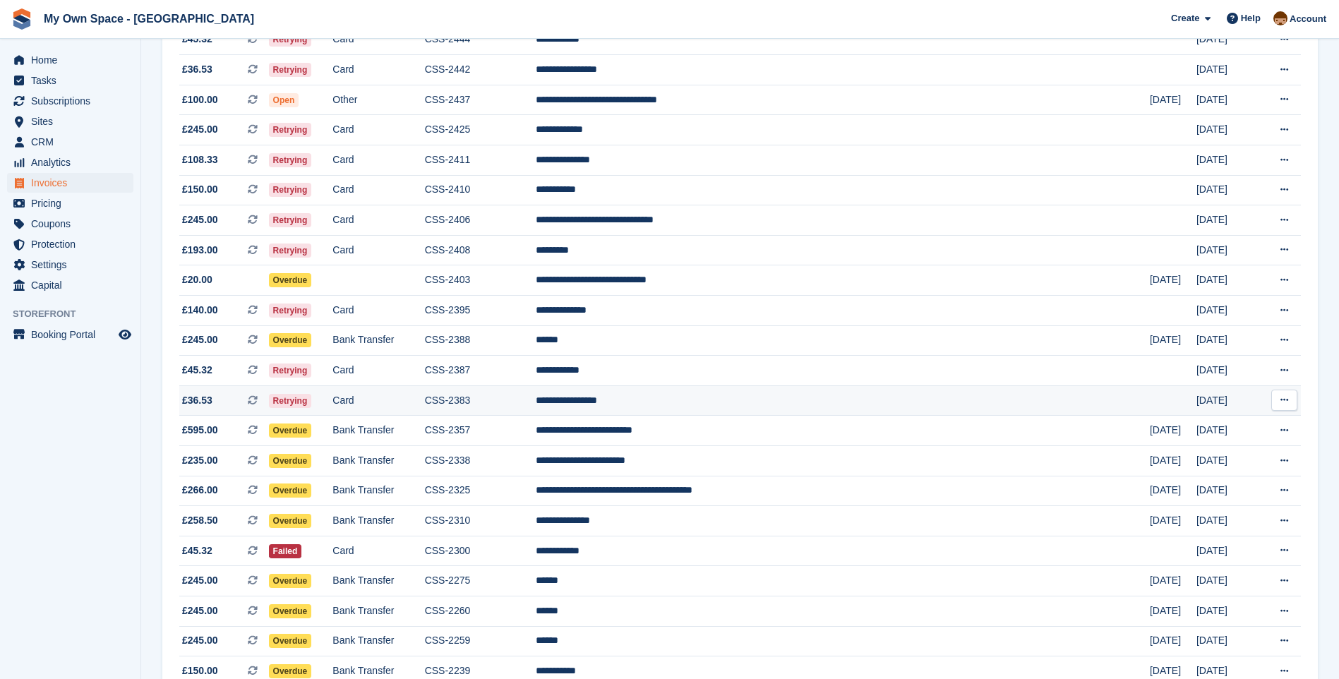
scroll to position [212, 0]
drag, startPoint x: 520, startPoint y: 260, endPoint x: 531, endPoint y: 257, distance: 11.0
click at [520, 260] on td "CSS-2408" at bounding box center [481, 250] width 112 height 30
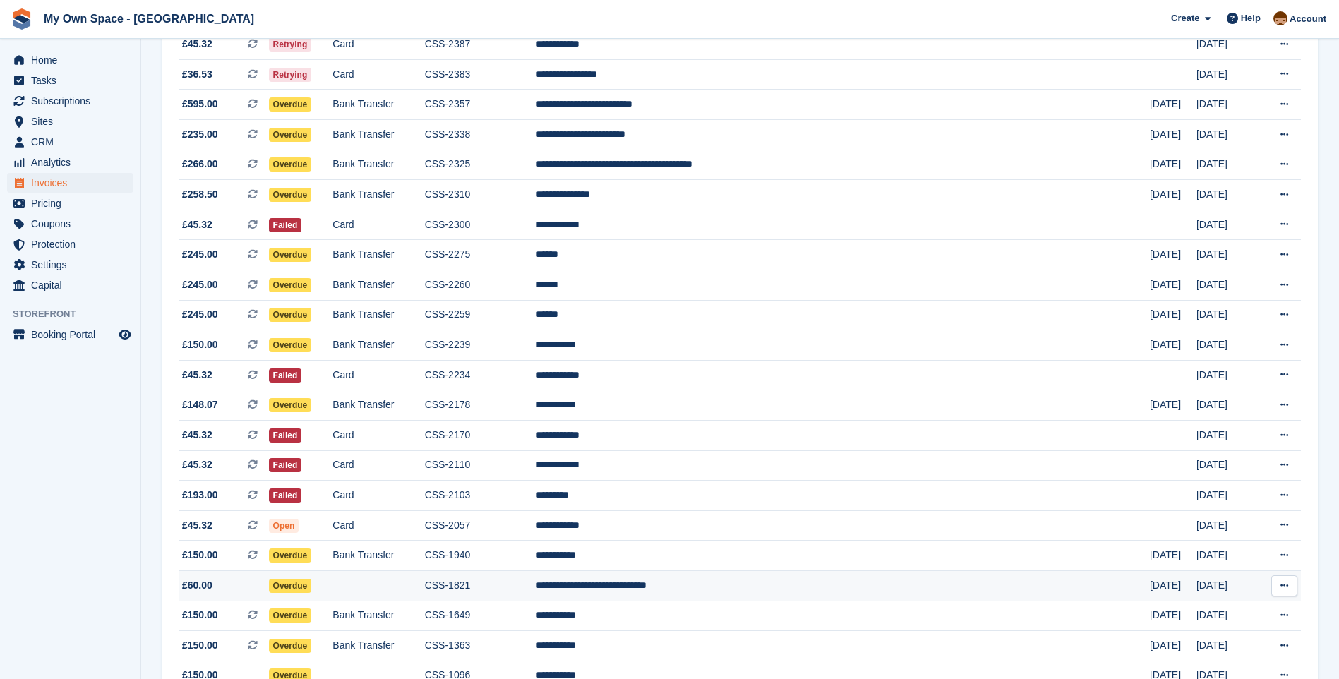
scroll to position [498, 0]
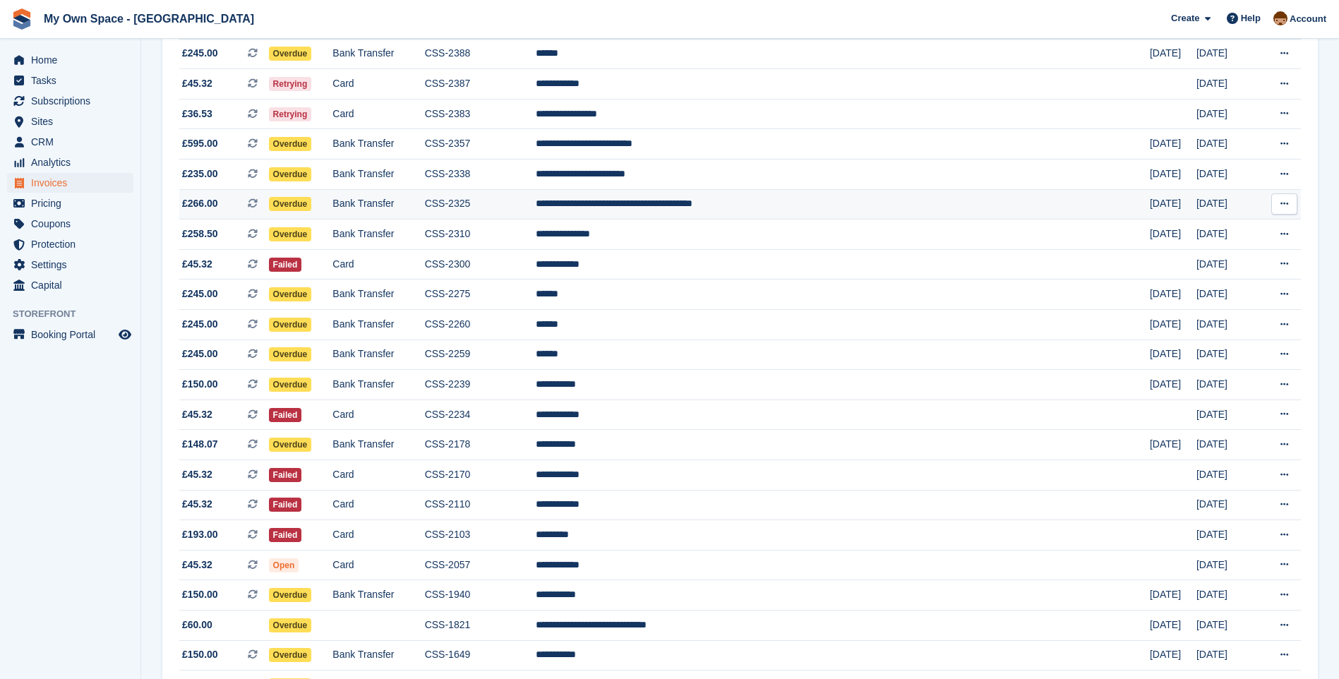
click at [676, 206] on td "**********" at bounding box center [843, 204] width 614 height 30
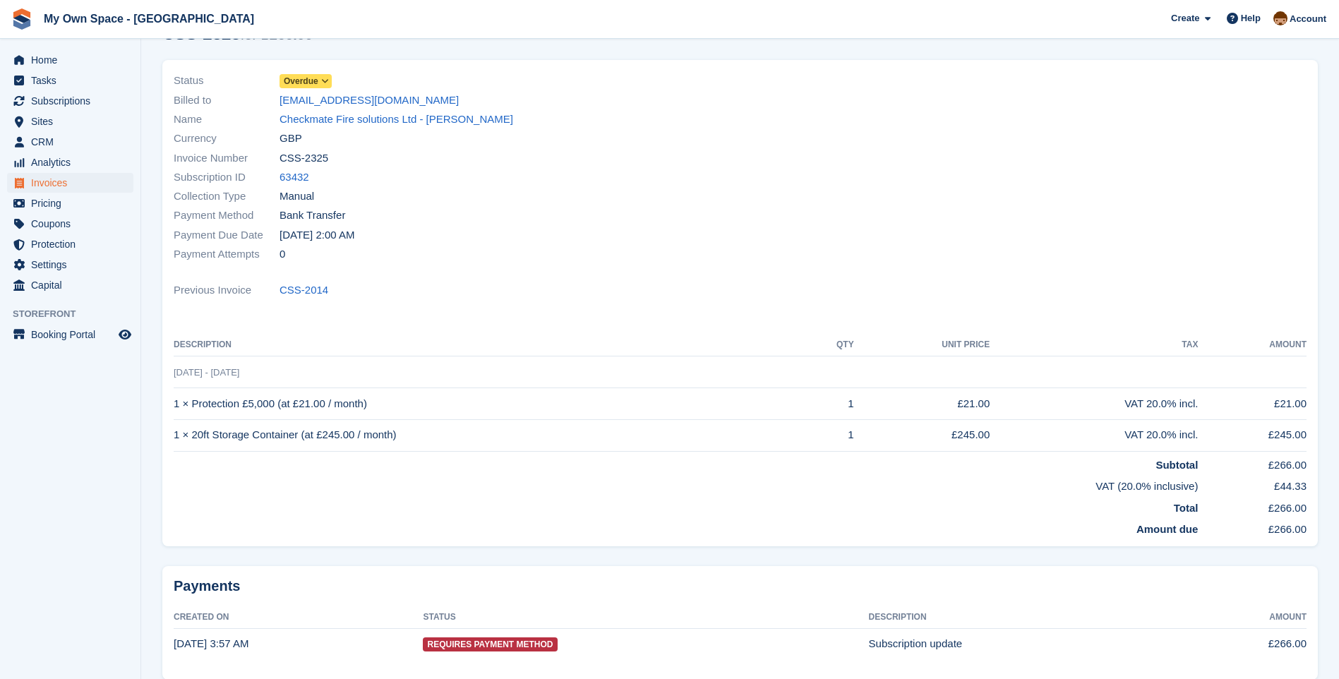
scroll to position [6, 0]
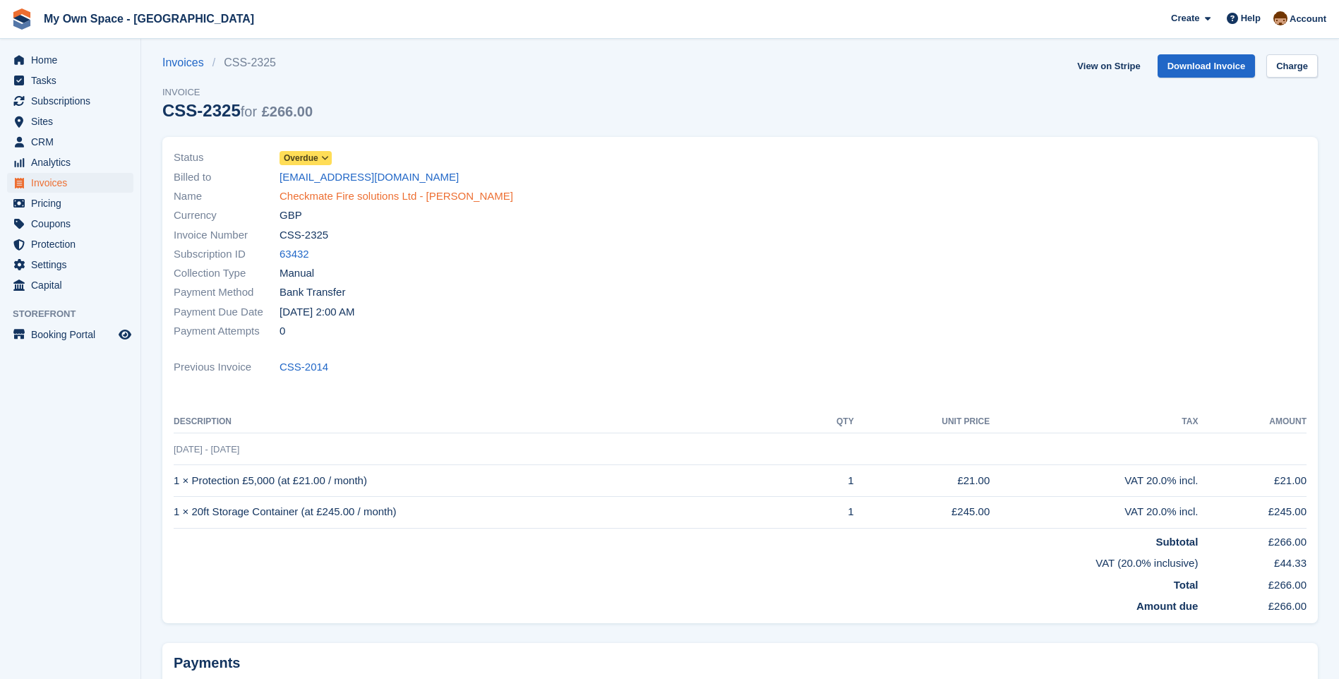
click at [334, 196] on link "Checkmate Fire solutions Ltd - Georgina Oddy" at bounding box center [397, 196] width 234 height 16
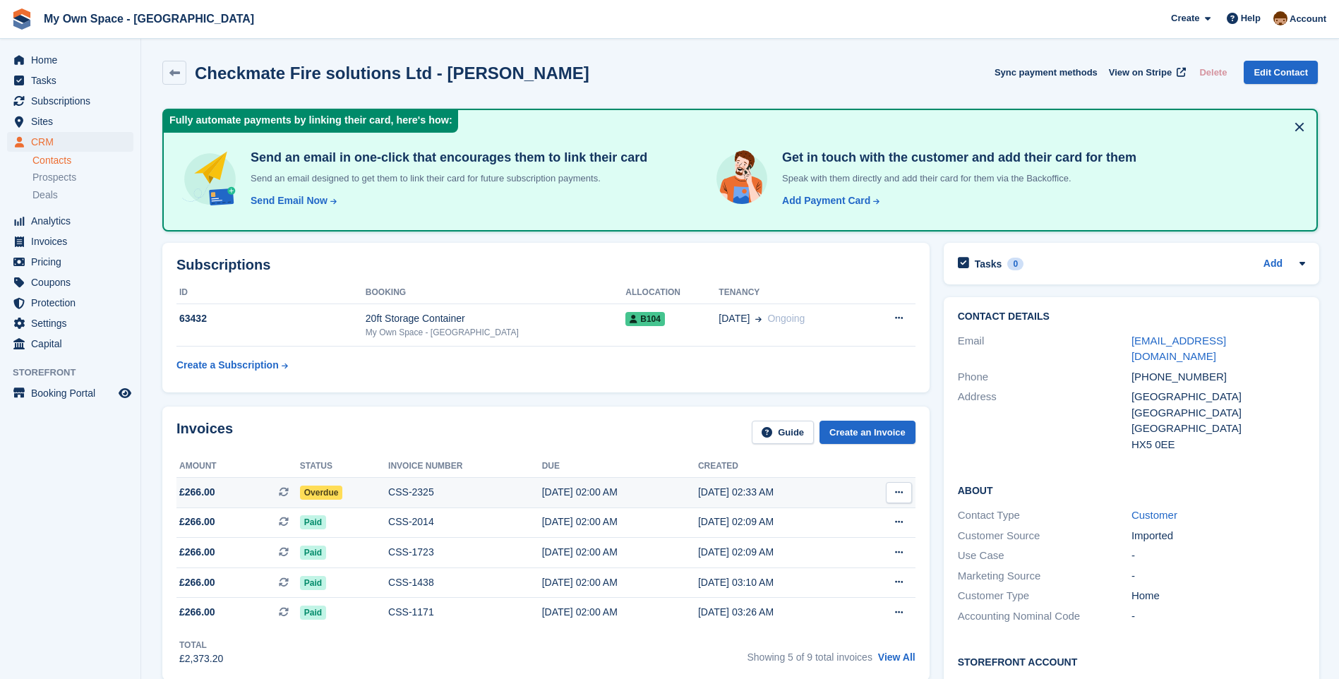
click at [406, 490] on div "CSS-2325" at bounding box center [465, 492] width 154 height 15
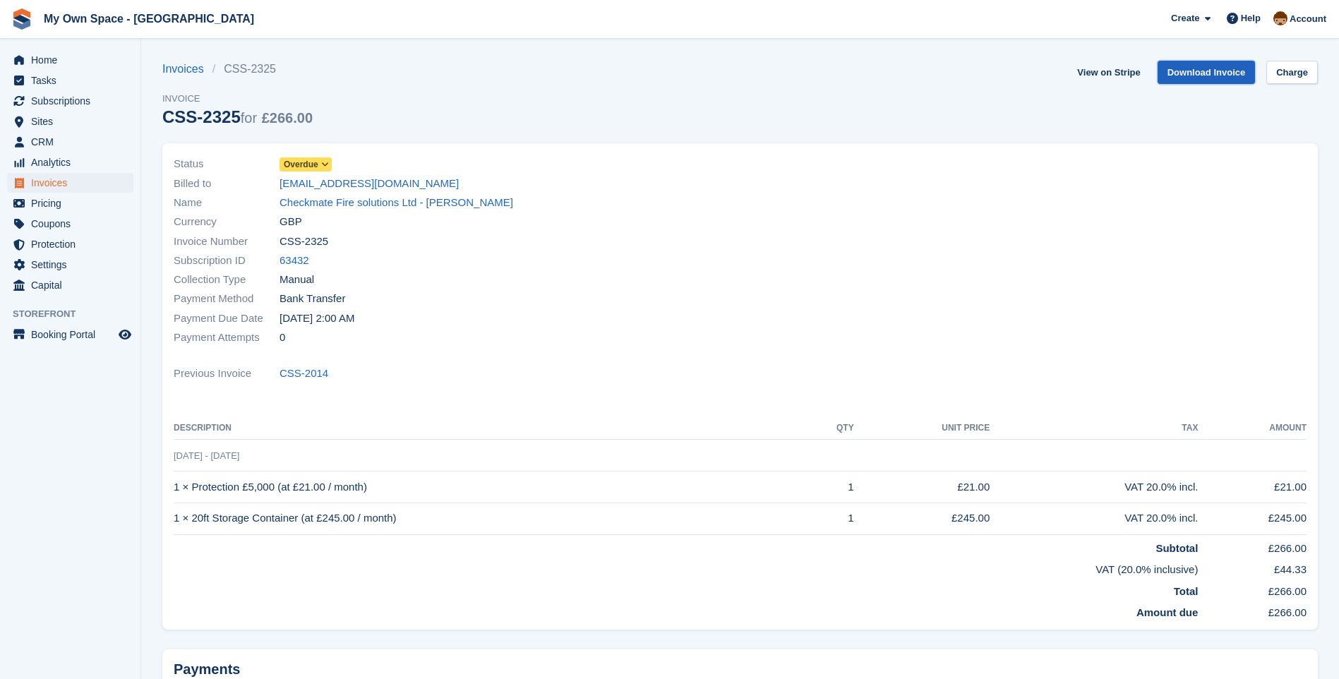
click at [1226, 72] on link "Download Invoice" at bounding box center [1207, 72] width 98 height 23
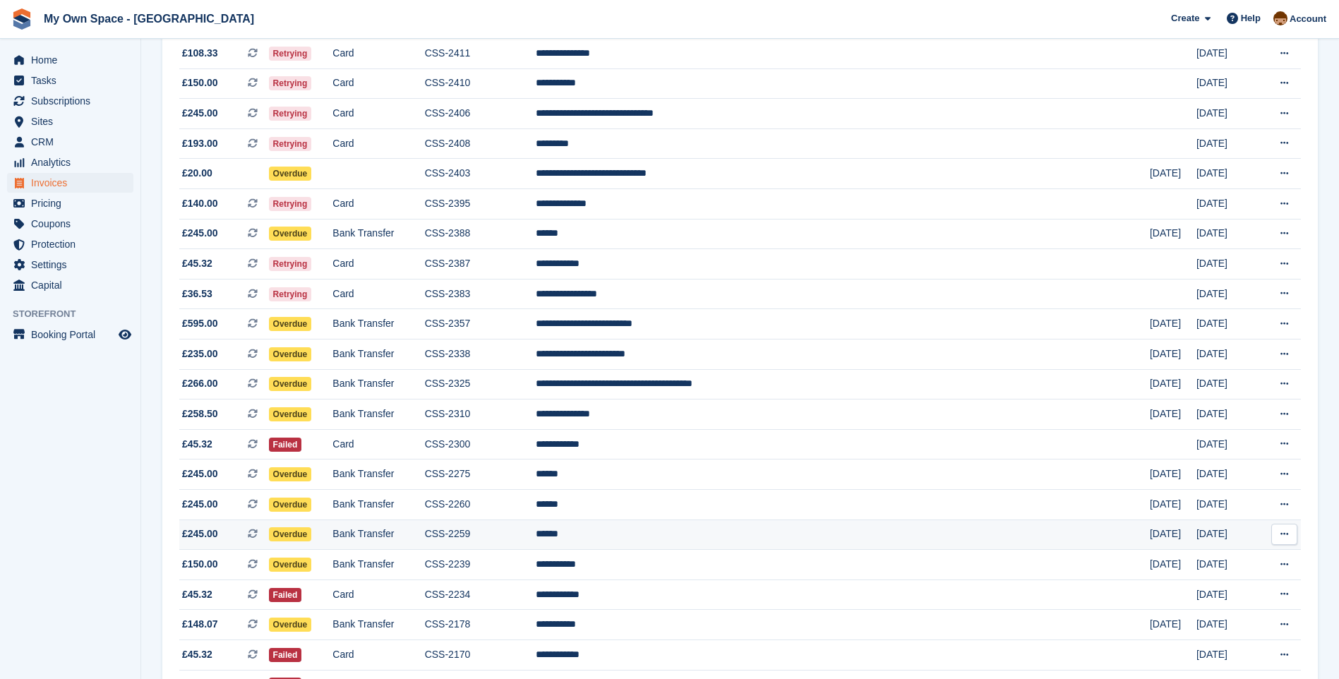
scroll to position [287, 0]
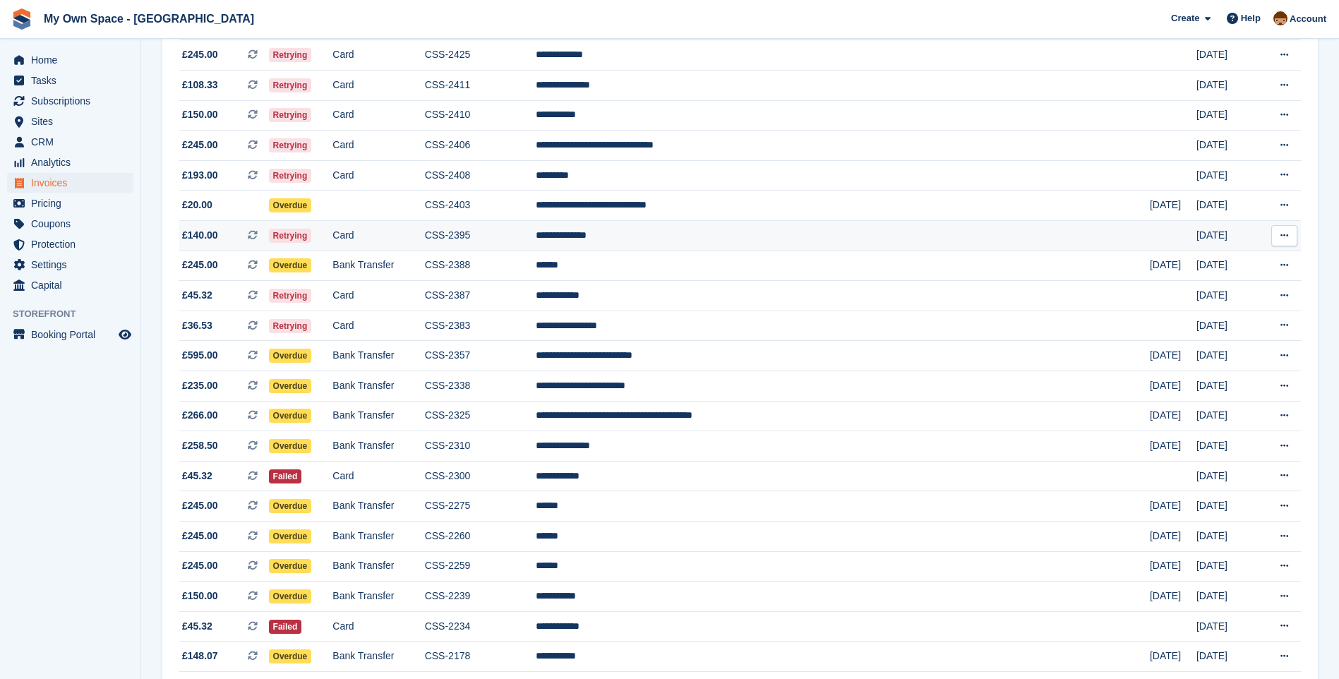
click at [509, 238] on tr "**********" at bounding box center [740, 236] width 1122 height 30
click at [667, 240] on td "**********" at bounding box center [843, 236] width 614 height 30
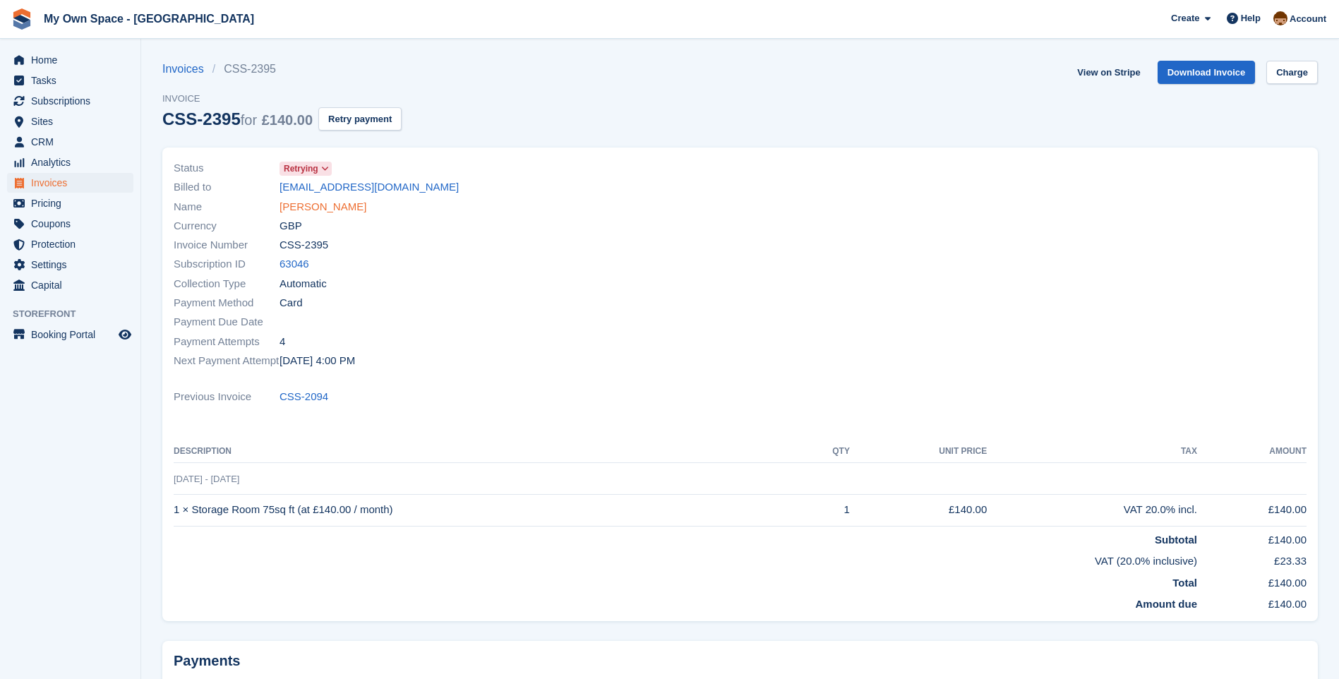
click at [316, 207] on link "[PERSON_NAME]" at bounding box center [323, 207] width 87 height 16
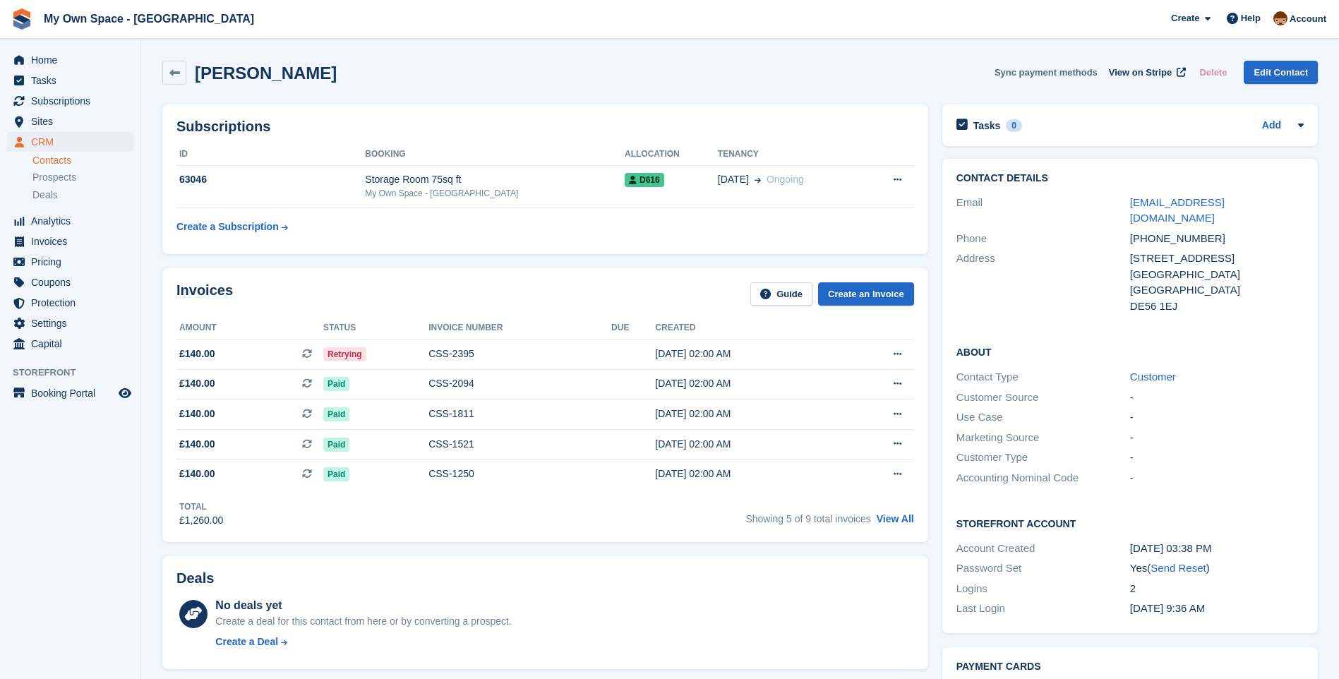
click at [1063, 70] on button "Sync payment methods" at bounding box center [1046, 72] width 103 height 23
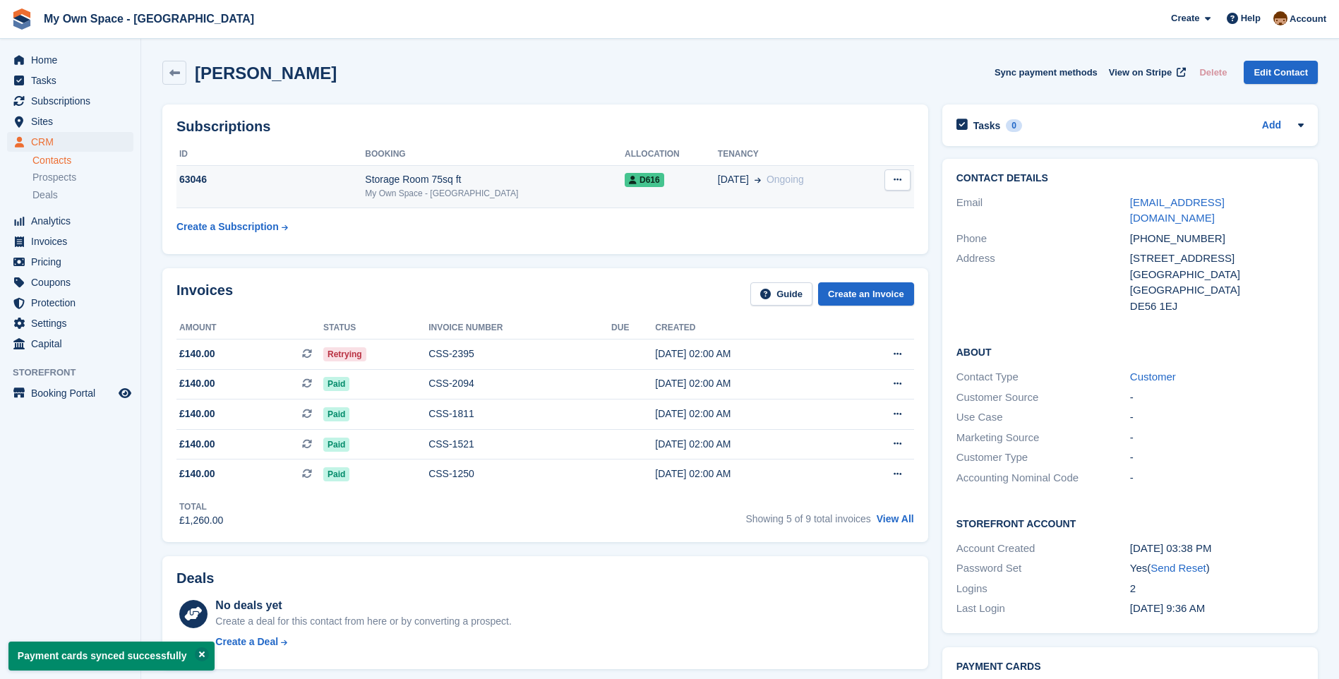
click at [365, 184] on div "63046" at bounding box center [270, 179] width 188 height 15
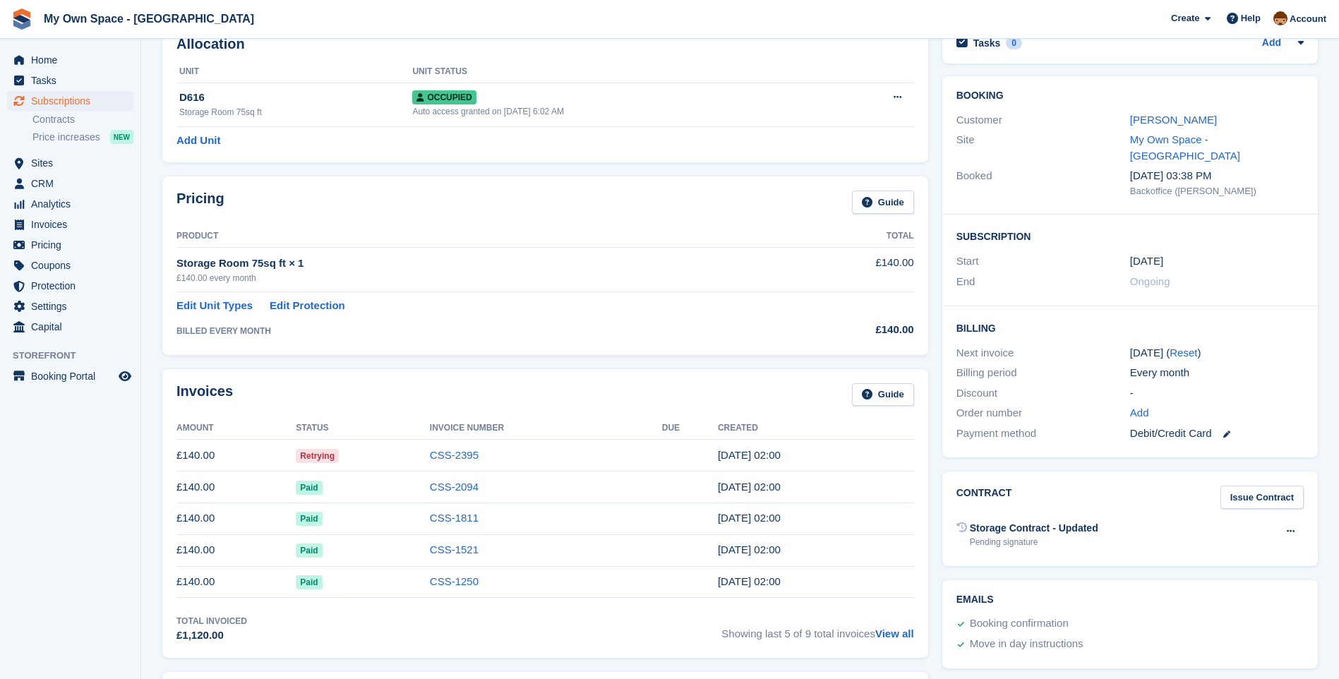
scroll to position [212, 0]
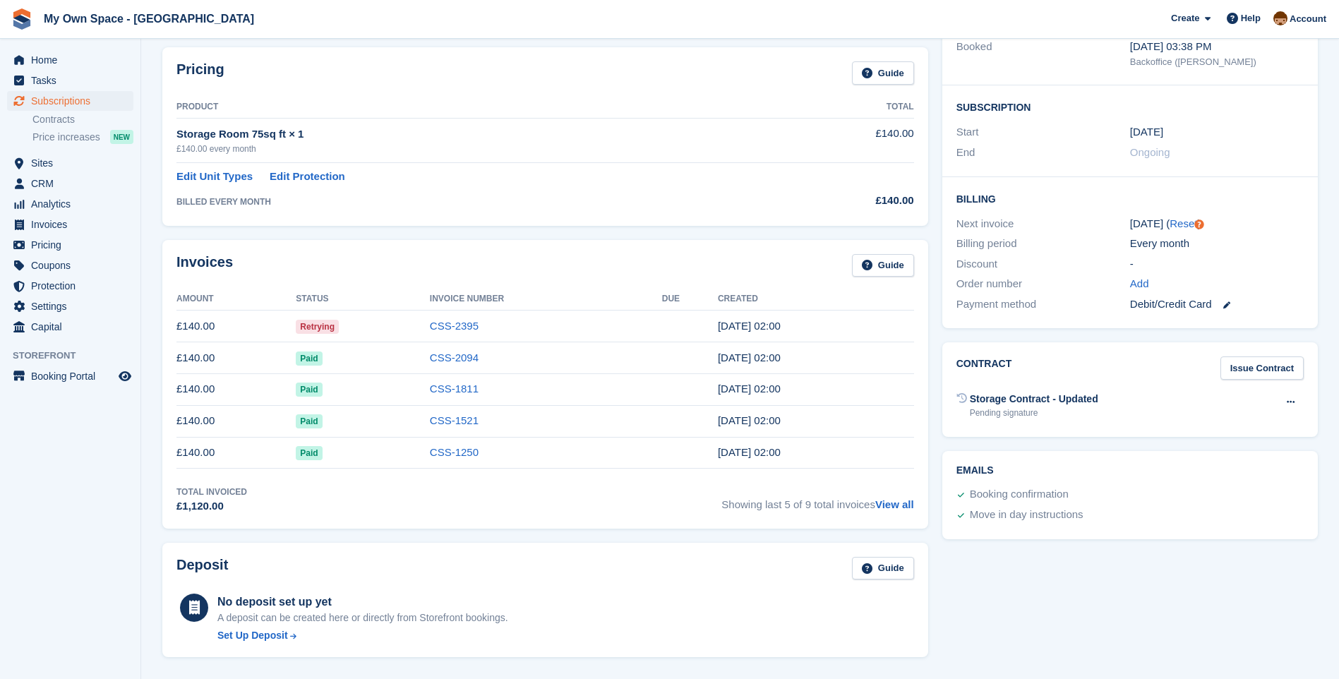
click at [1226, 297] on link at bounding box center [1221, 305] width 18 height 16
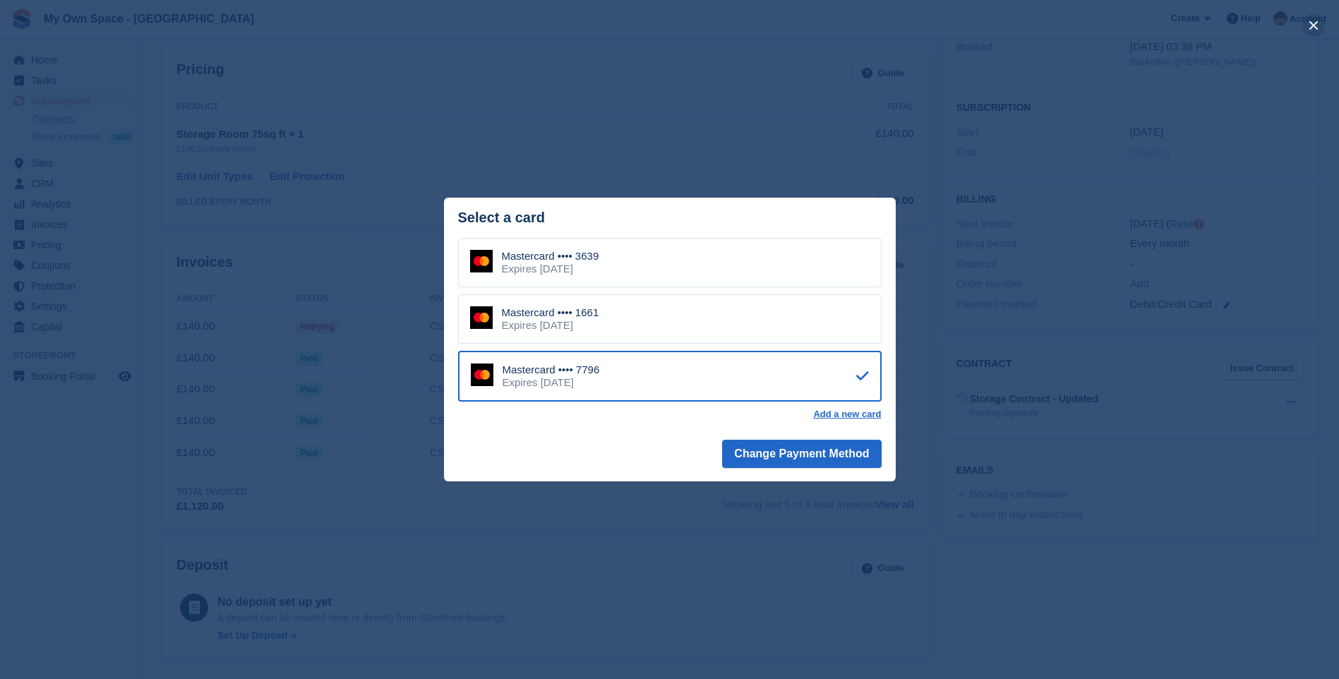
click at [1314, 25] on button "close" at bounding box center [1314, 25] width 23 height 23
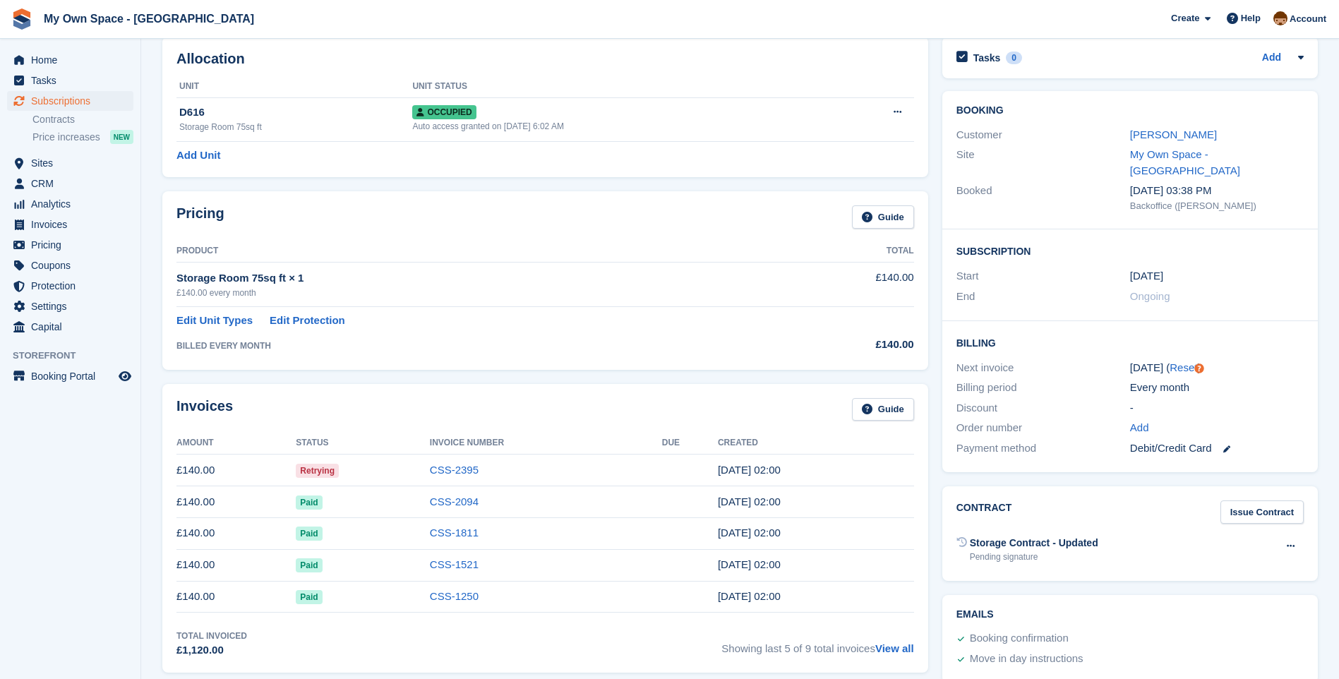
scroll to position [0, 0]
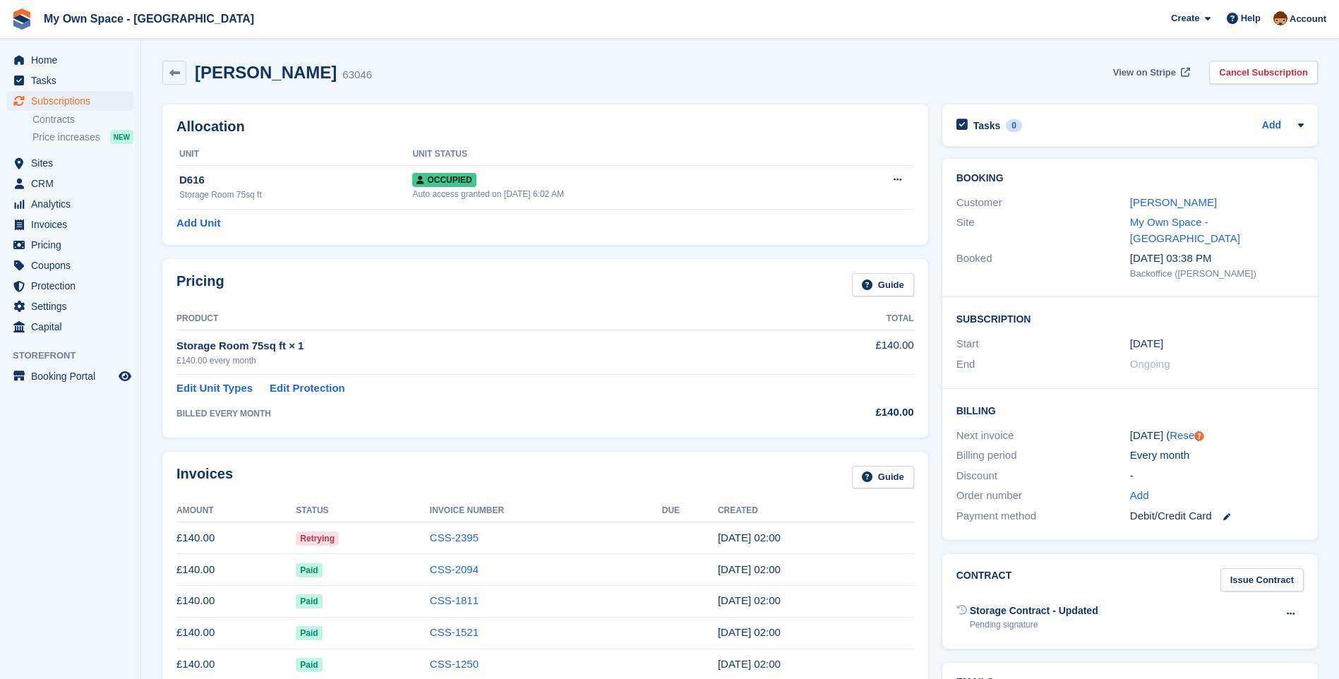
click at [1139, 76] on span "View on Stripe" at bounding box center [1144, 73] width 63 height 14
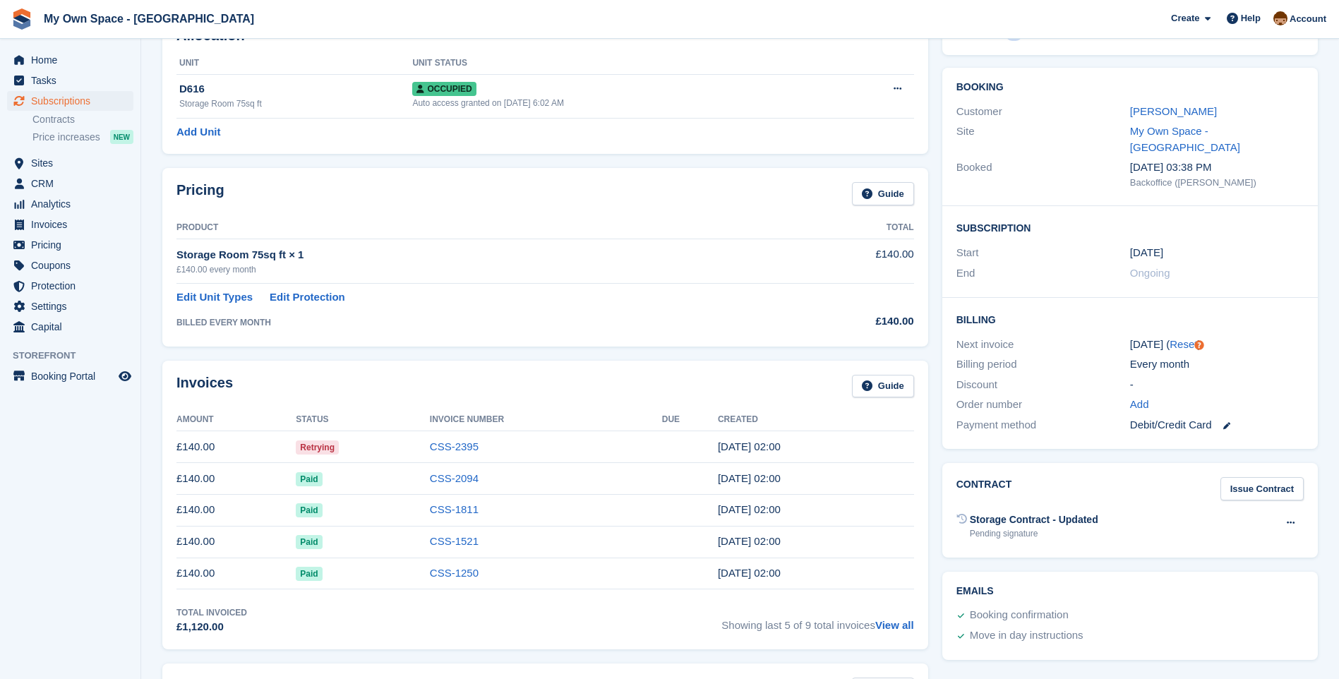
scroll to position [212, 0]
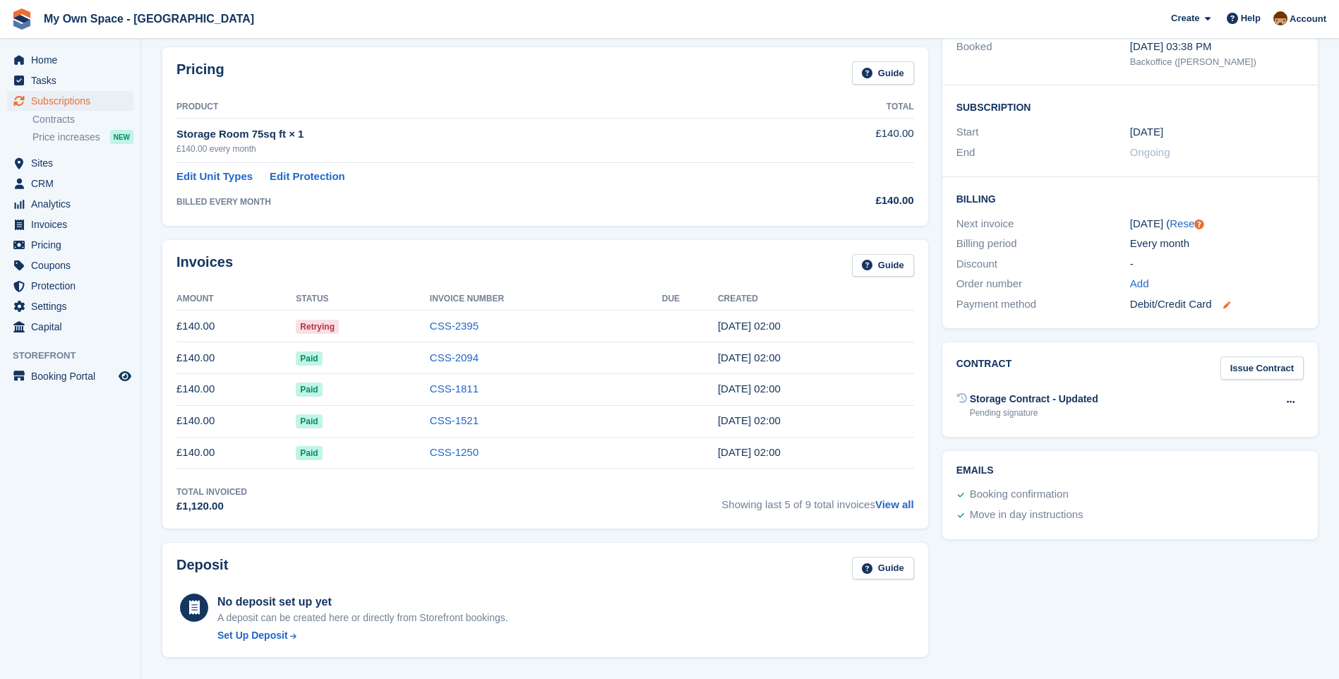
click at [1225, 301] on icon at bounding box center [1226, 304] width 7 height 7
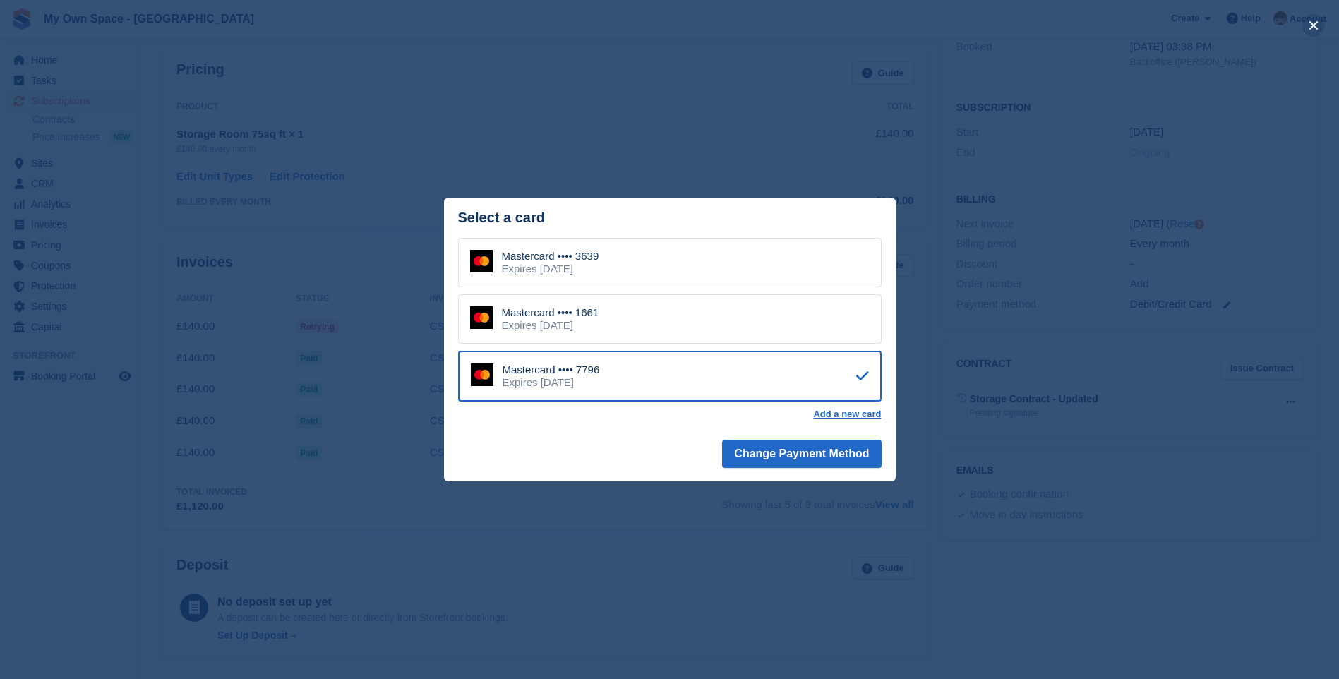
click at [1311, 26] on button "close" at bounding box center [1314, 25] width 23 height 23
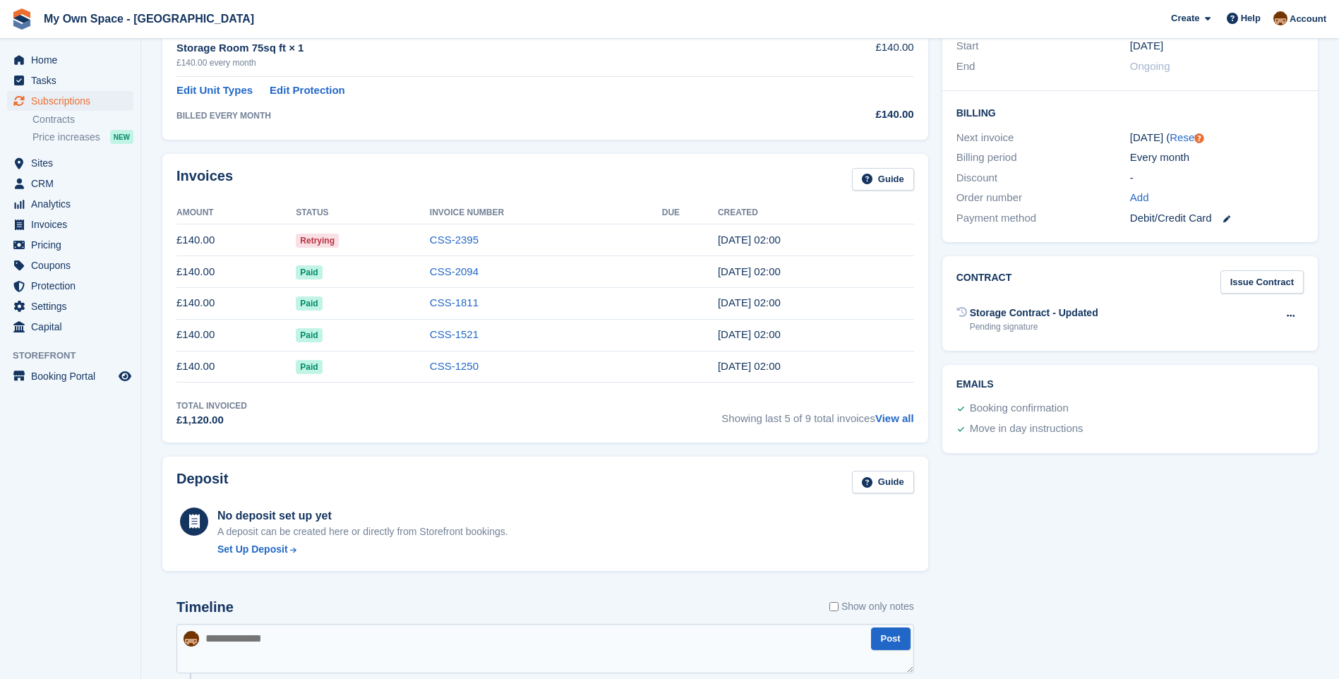
scroll to position [424, 0]
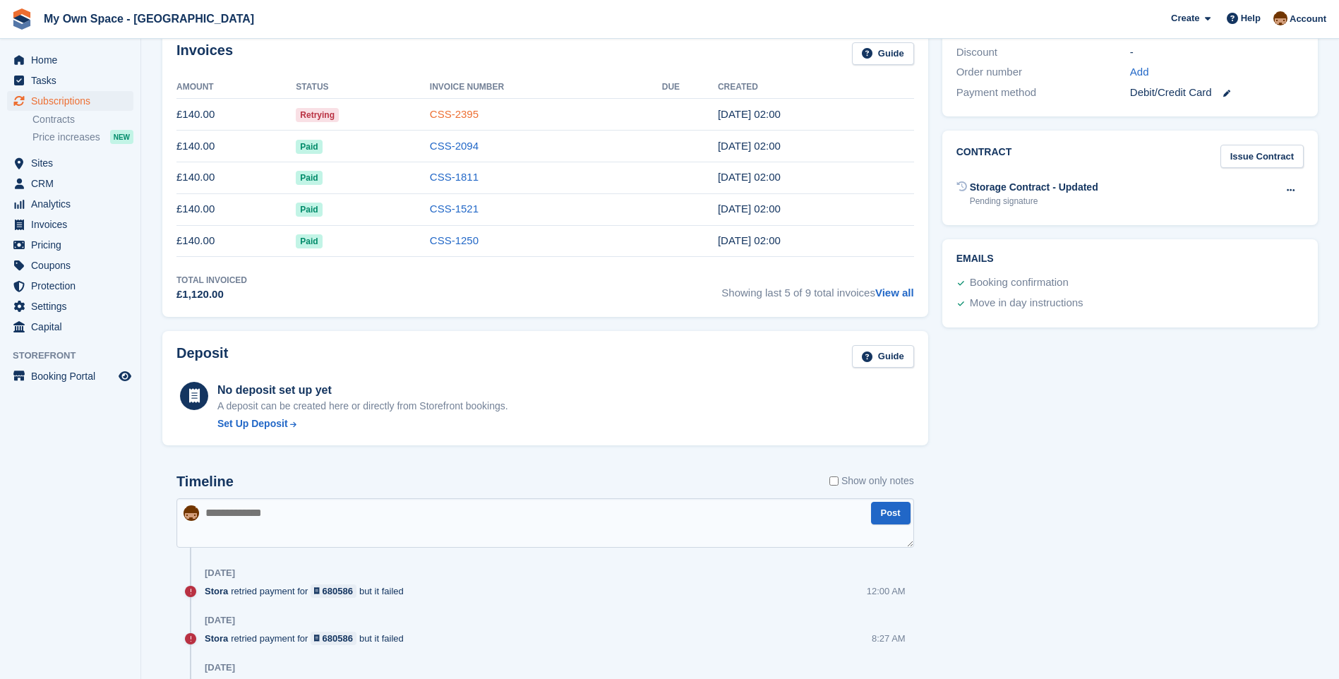
click at [474, 120] on link "CSS-2395" at bounding box center [454, 114] width 49 height 12
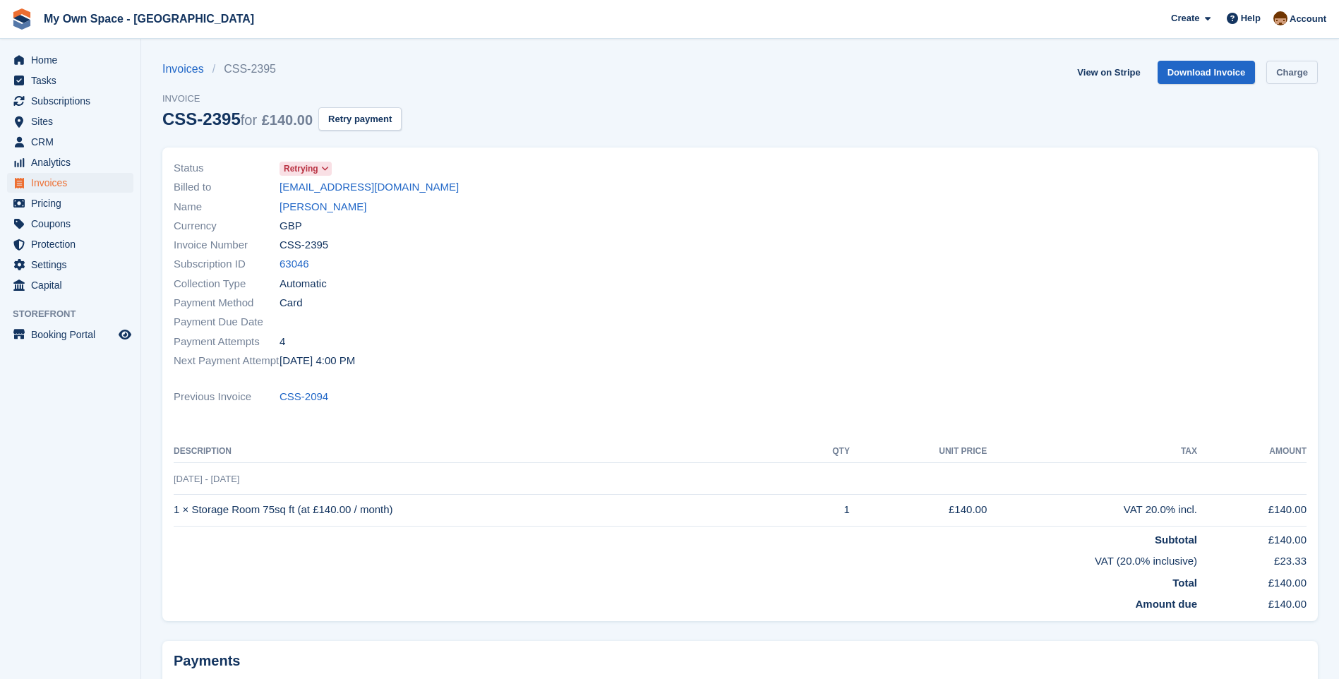
click at [1294, 73] on link "Charge" at bounding box center [1293, 72] width 52 height 23
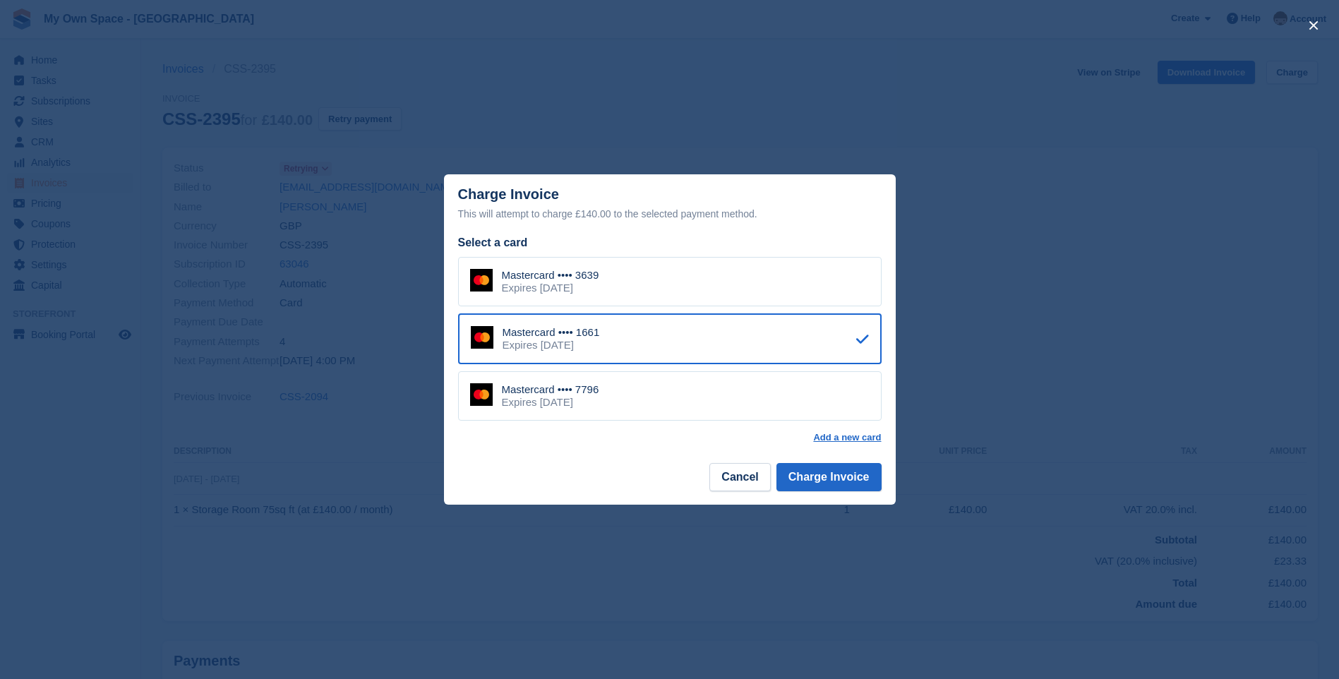
click at [603, 402] on div "Mastercard •••• 7796 Expires August 2027" at bounding box center [670, 395] width 424 height 49
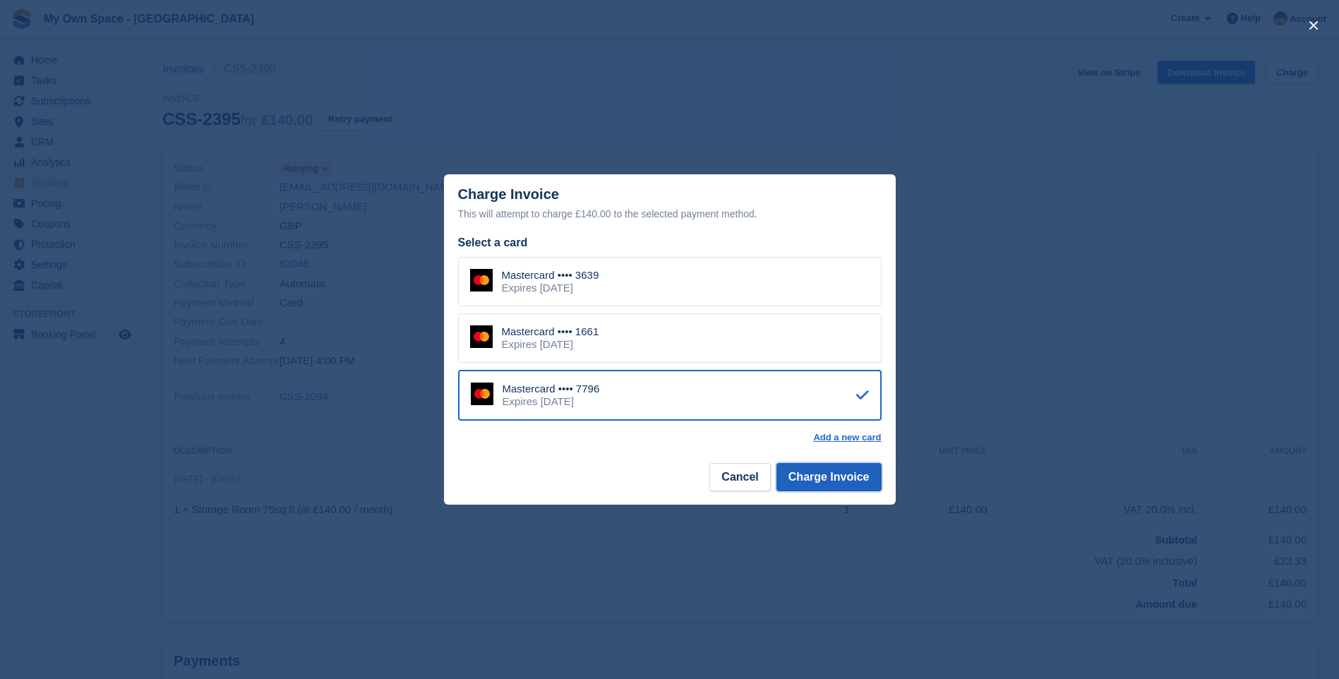
click at [827, 478] on button "Charge Invoice" at bounding box center [829, 477] width 105 height 28
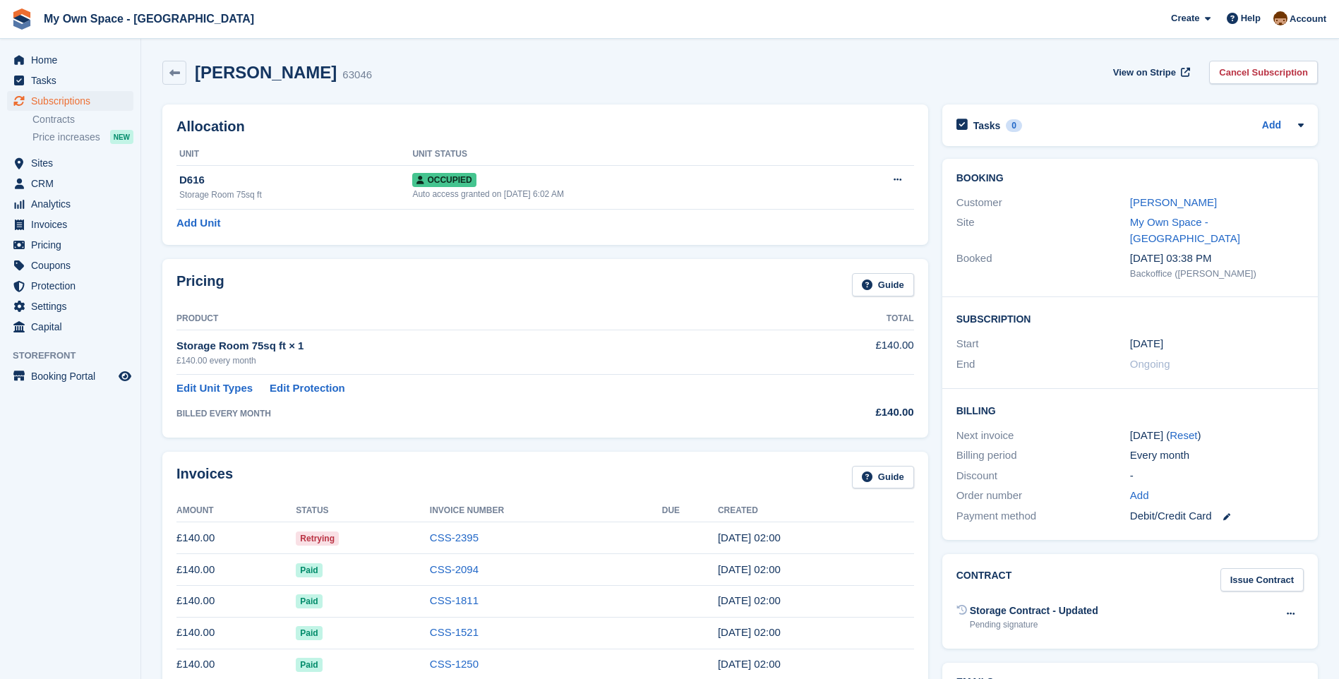
scroll to position [424, 0]
